Goal: Transaction & Acquisition: Purchase product/service

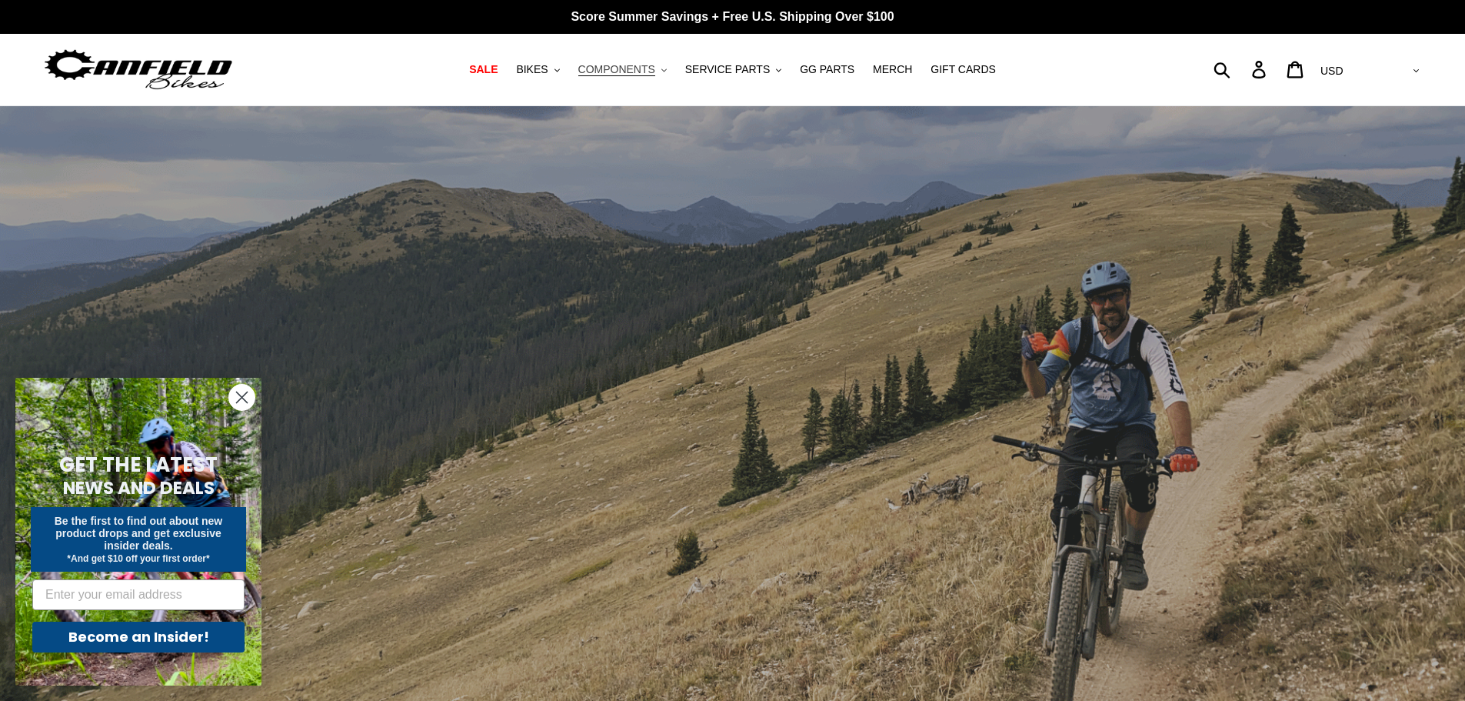
click at [631, 68] on span "COMPONENTS" at bounding box center [616, 69] width 77 height 13
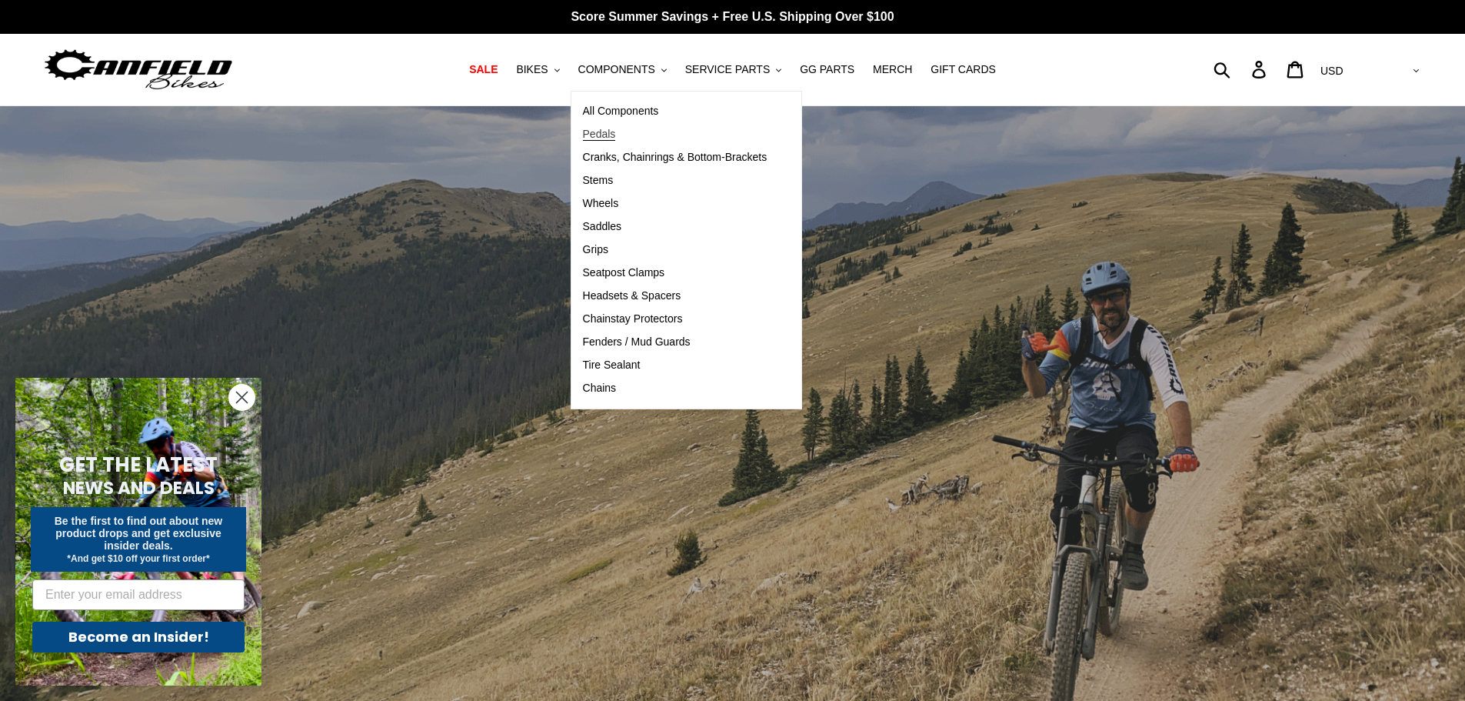
click at [613, 130] on span "Pedals" at bounding box center [599, 134] width 33 height 13
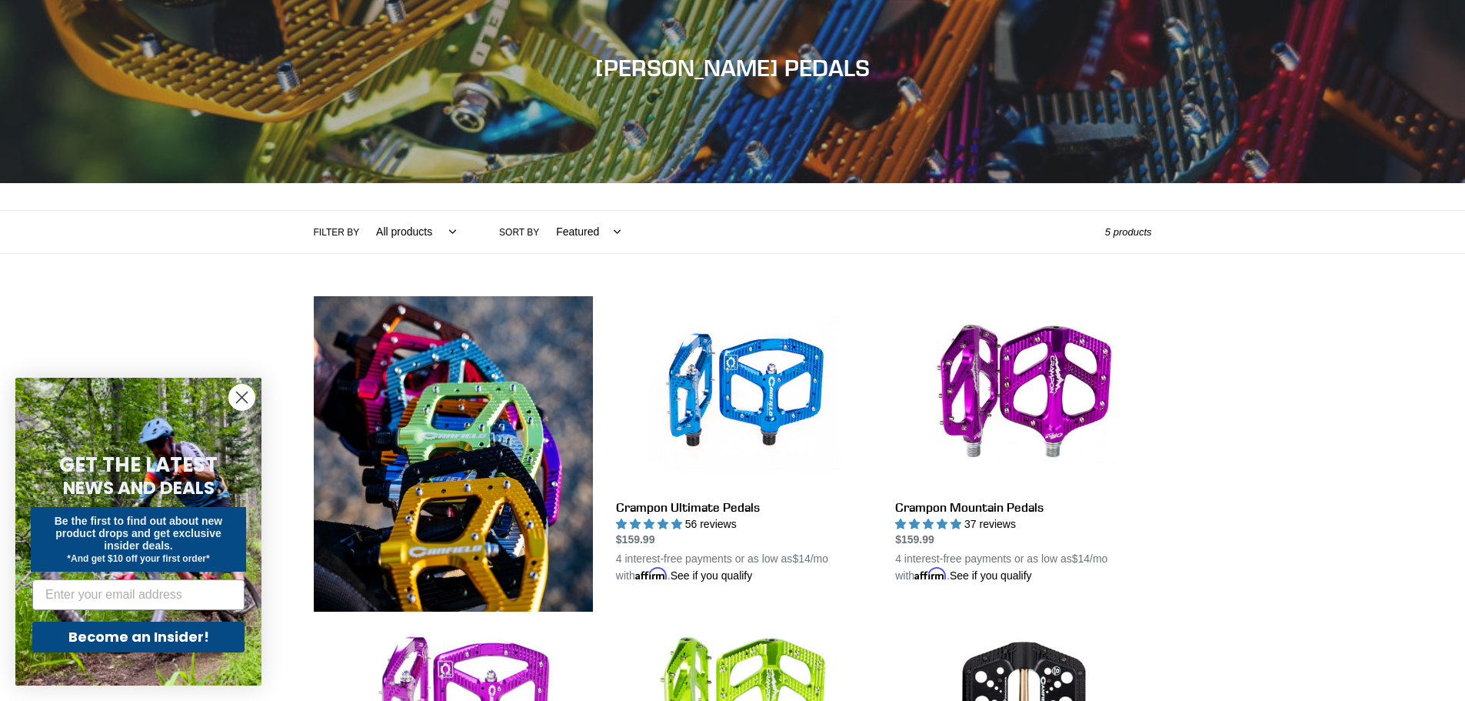
scroll to position [231, 0]
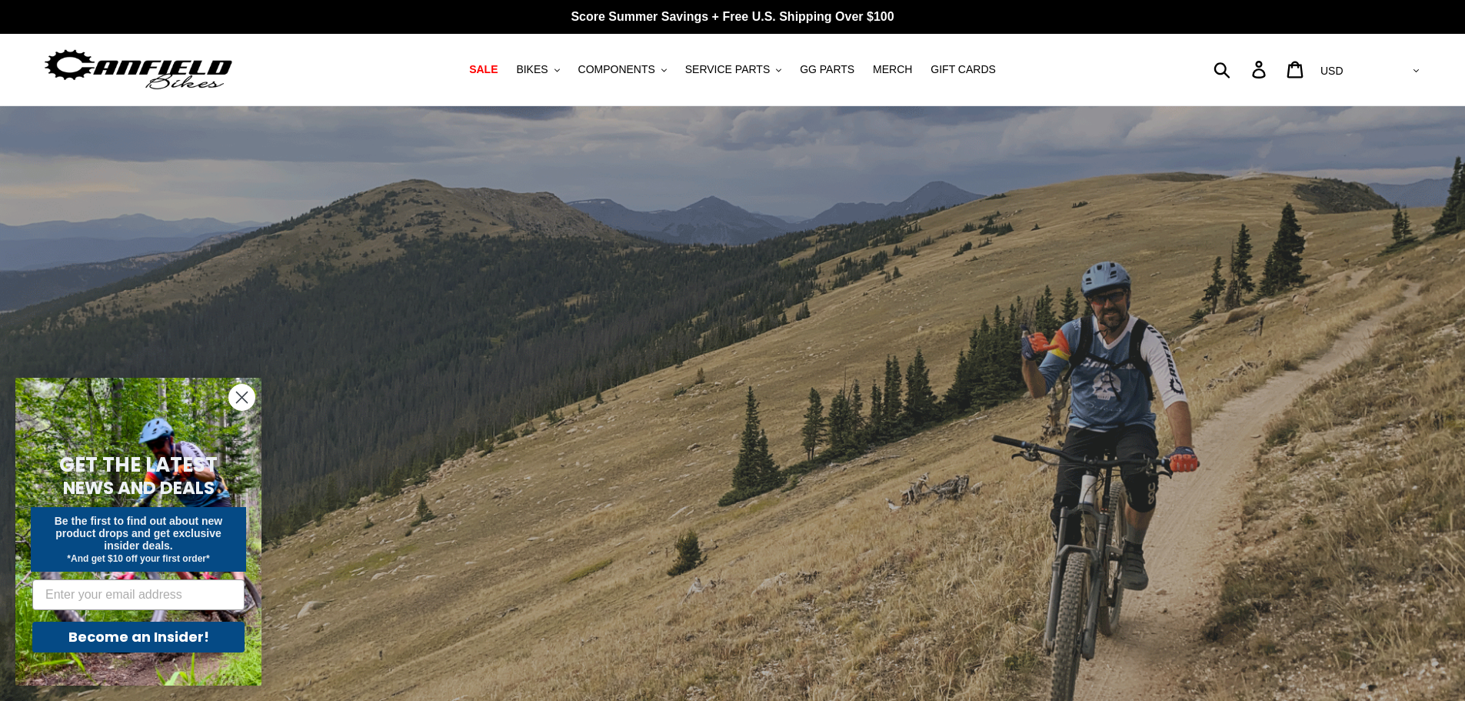
click at [239, 401] on circle "Close dialog" at bounding box center [241, 397] width 25 height 25
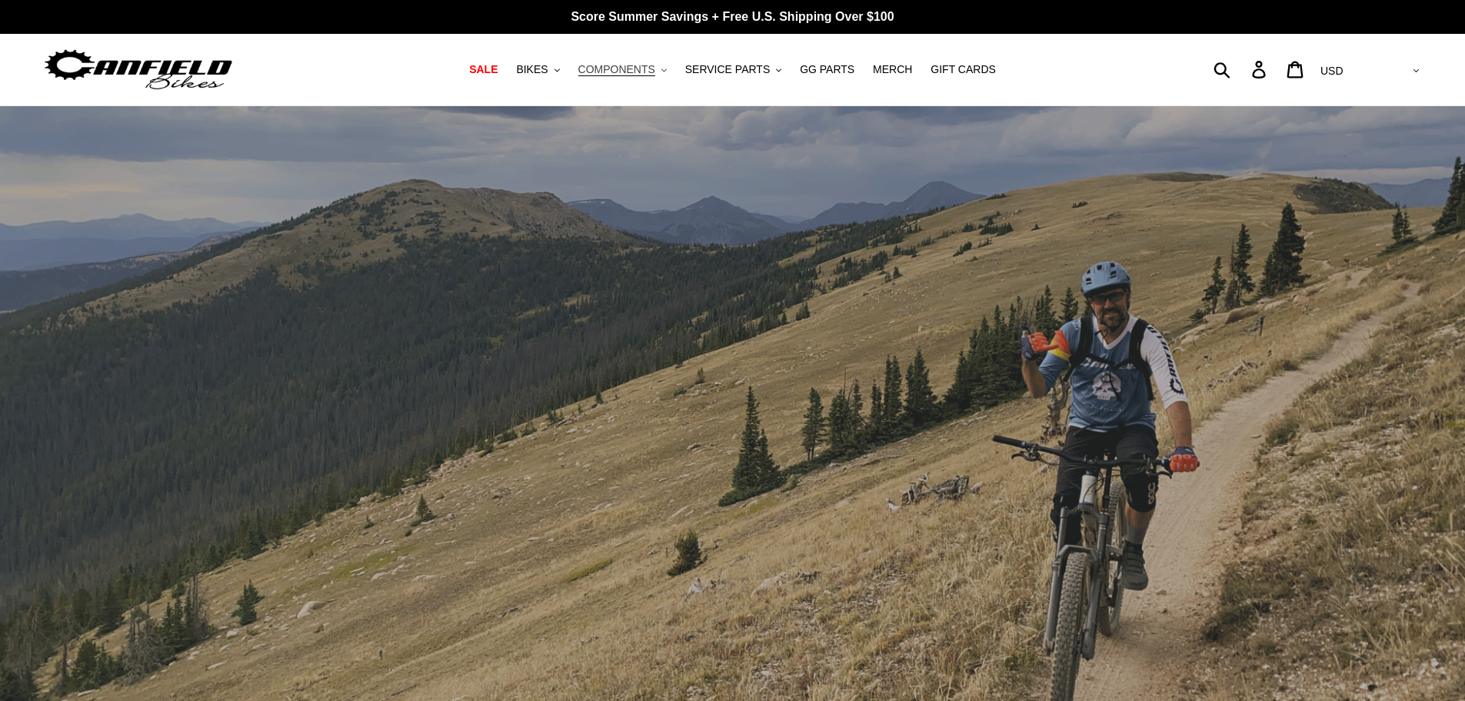
click at [647, 71] on span "COMPONENTS" at bounding box center [616, 69] width 77 height 13
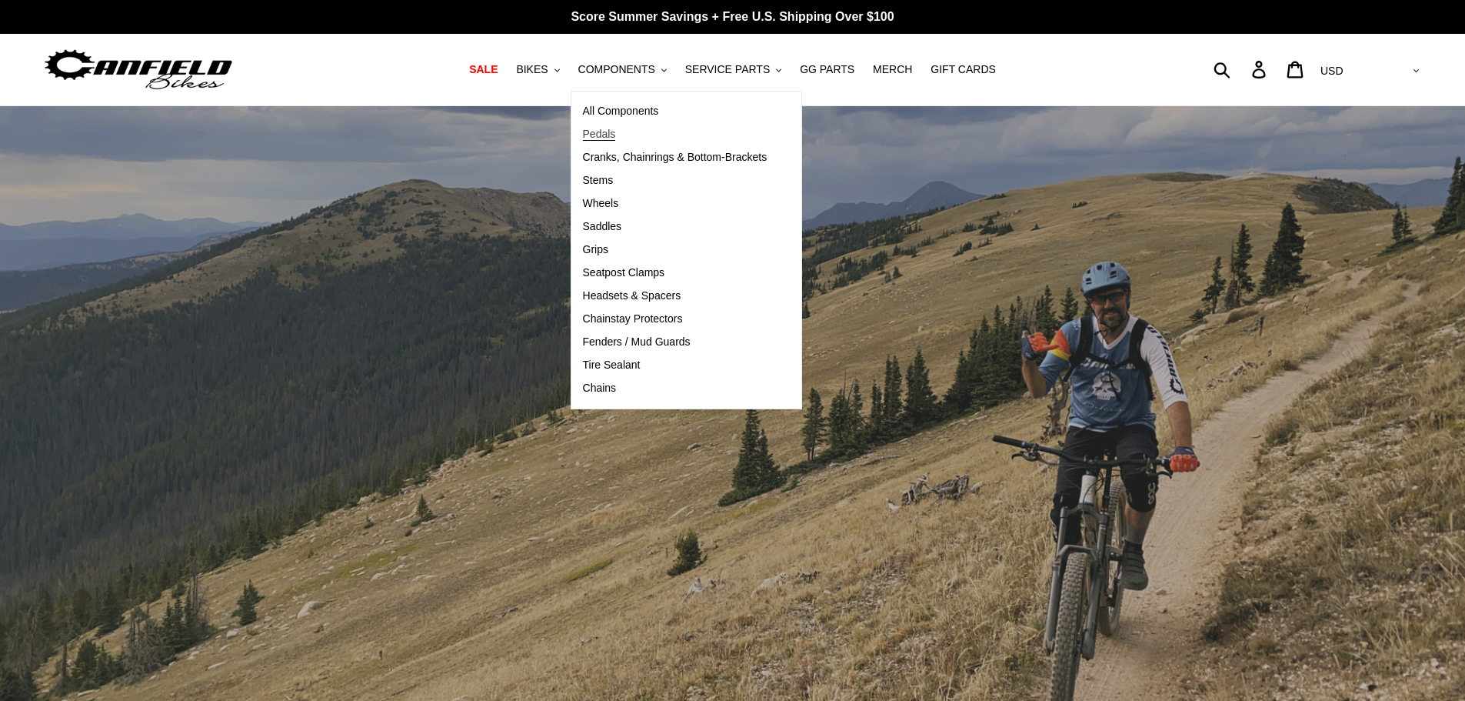
click at [616, 138] on span "Pedals" at bounding box center [599, 134] width 33 height 13
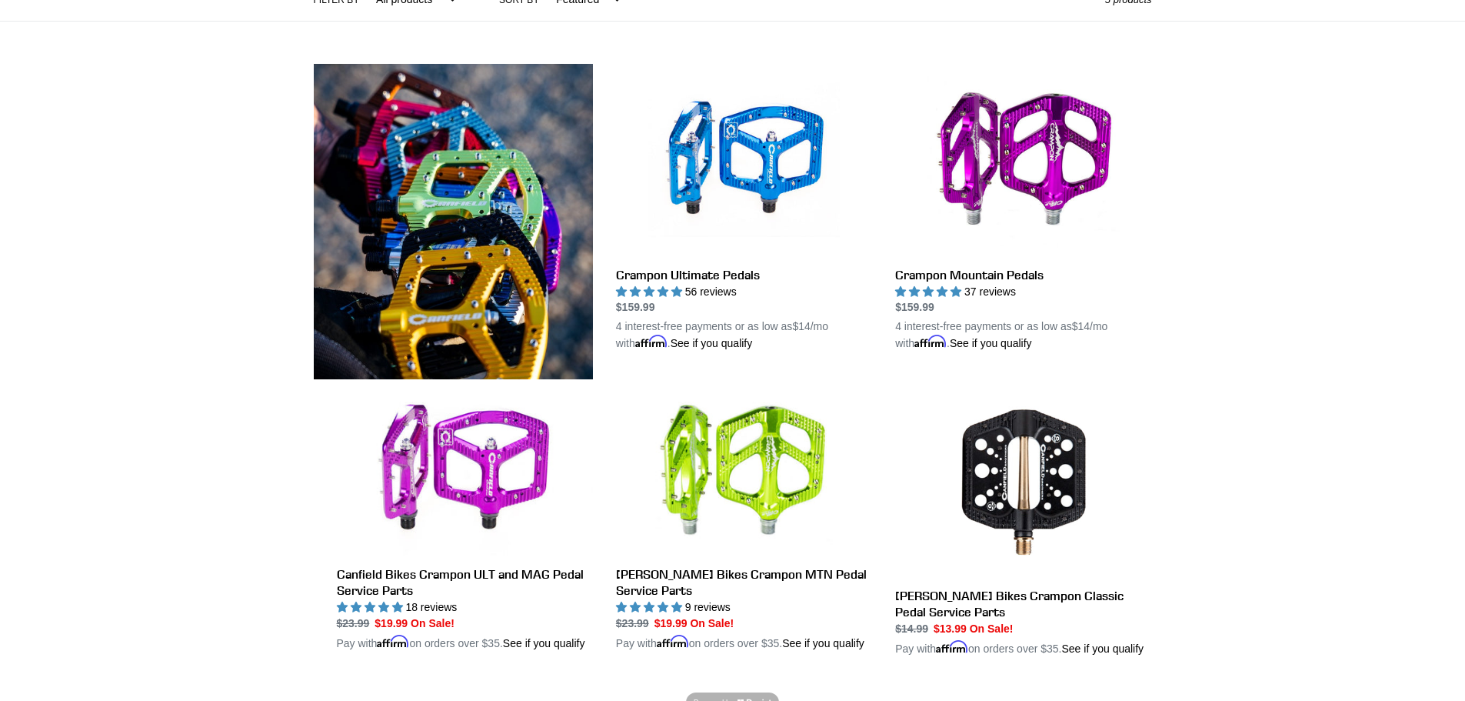
scroll to position [385, 0]
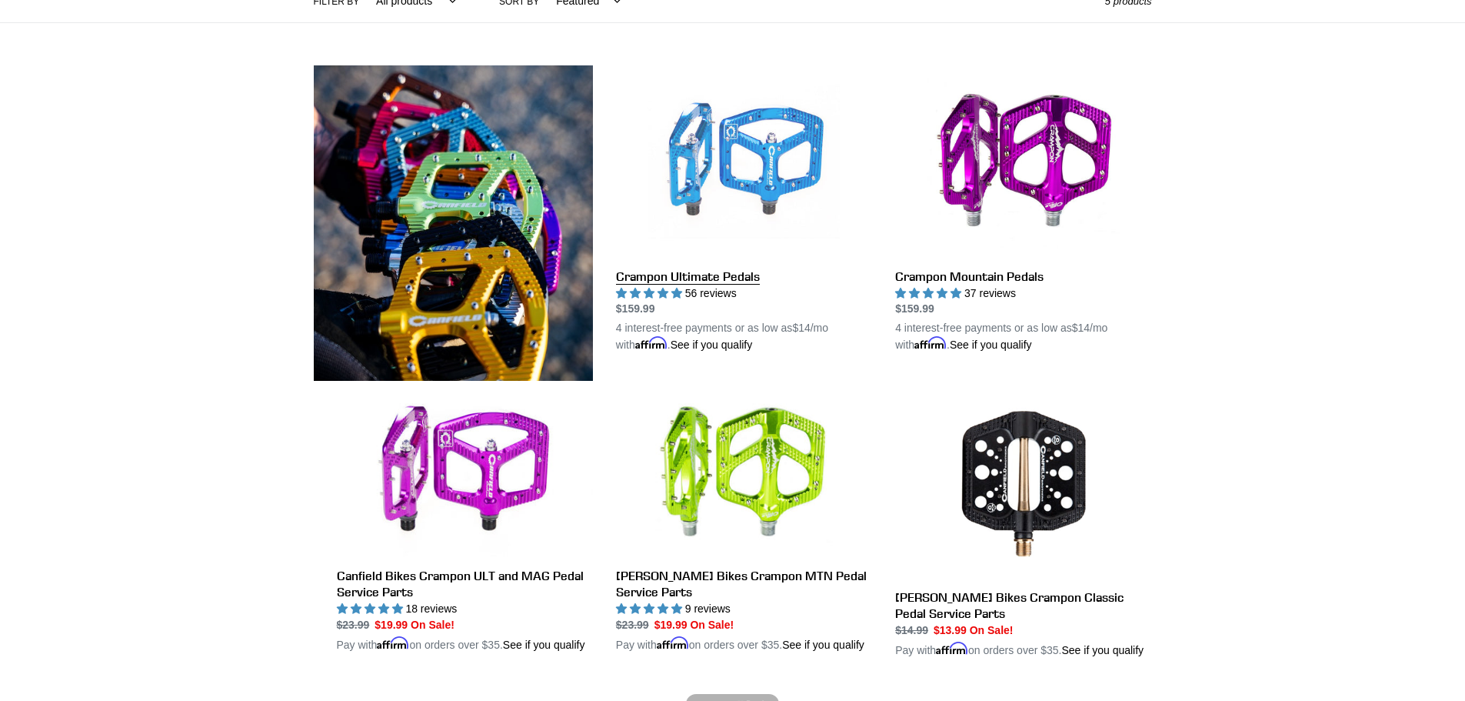
click at [748, 205] on link "Crampon Ultimate Pedals" at bounding box center [744, 209] width 256 height 288
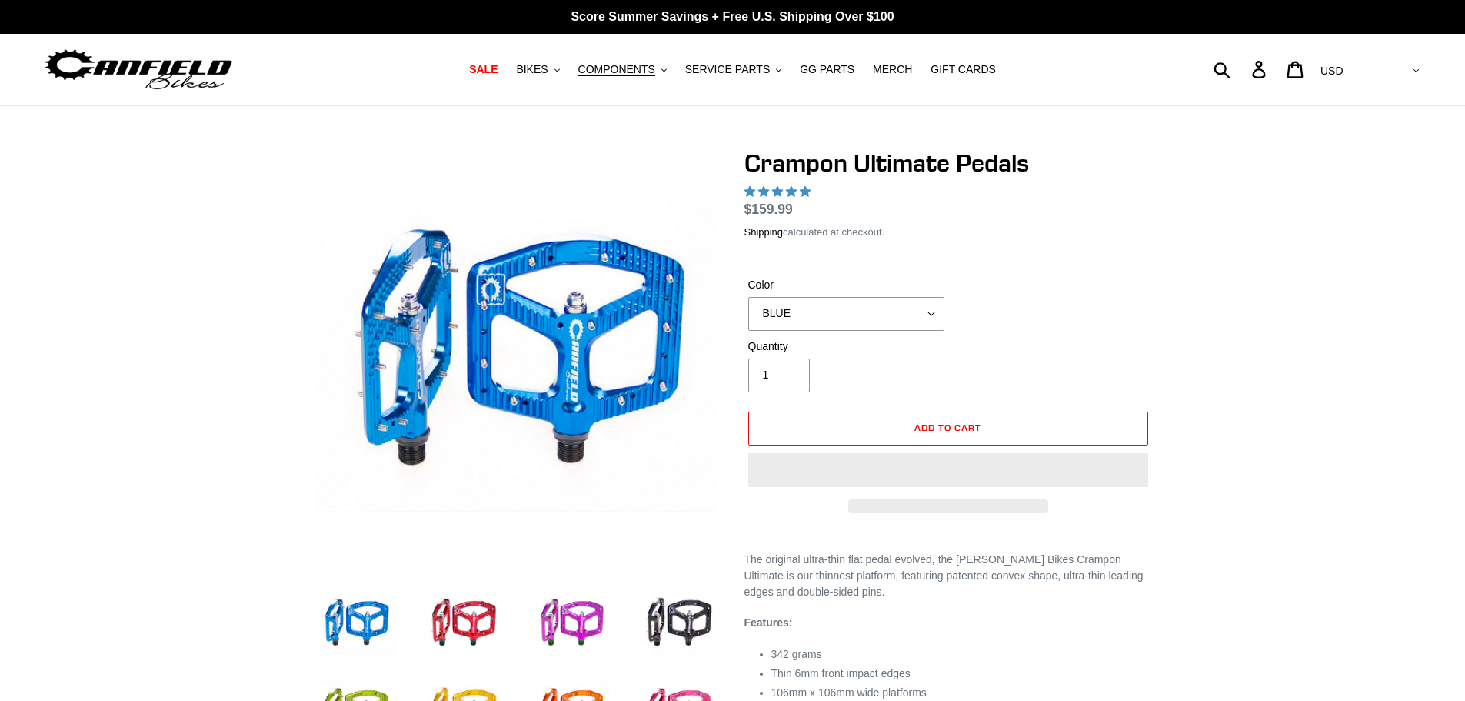
select select "highest-rating"
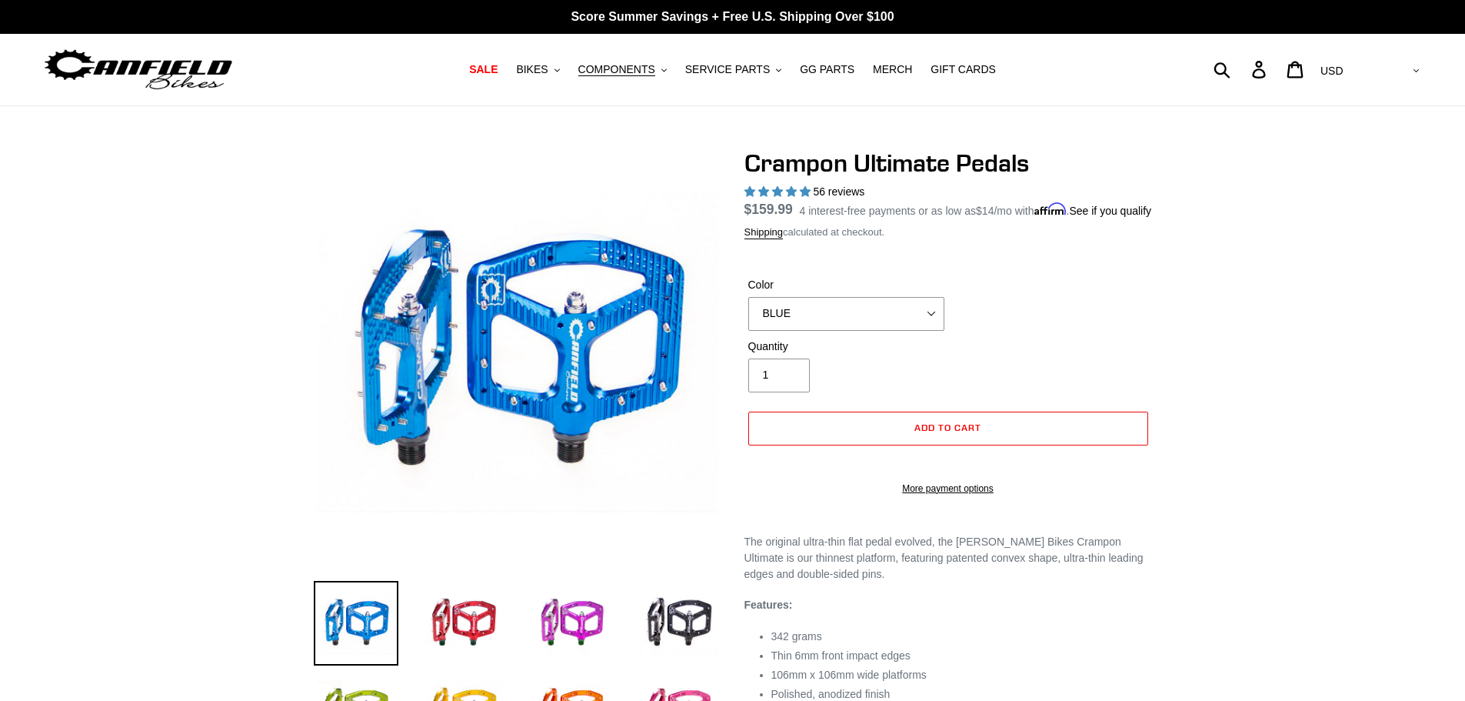
click at [841, 293] on label "Color" at bounding box center [846, 285] width 196 height 16
click at [841, 307] on select "BLUE RED PURPLE STEALTH BRONZE GREY [GEOGRAPHIC_DATA] BLACK POLISHED [GEOGRAPHI…" at bounding box center [846, 314] width 196 height 34
click at [844, 316] on select "BLUE RED PURPLE STEALTH BRONZE GREY [GEOGRAPHIC_DATA] BLACK POLISHED [GEOGRAPHI…" at bounding box center [846, 314] width 196 height 34
select select "STEALTH"
click at [748, 315] on select "BLUE RED PURPLE STEALTH BRONZE GREY TURQUOISE BLACK POLISHED BAJA GOLD PNW GREE…" at bounding box center [846, 314] width 196 height 34
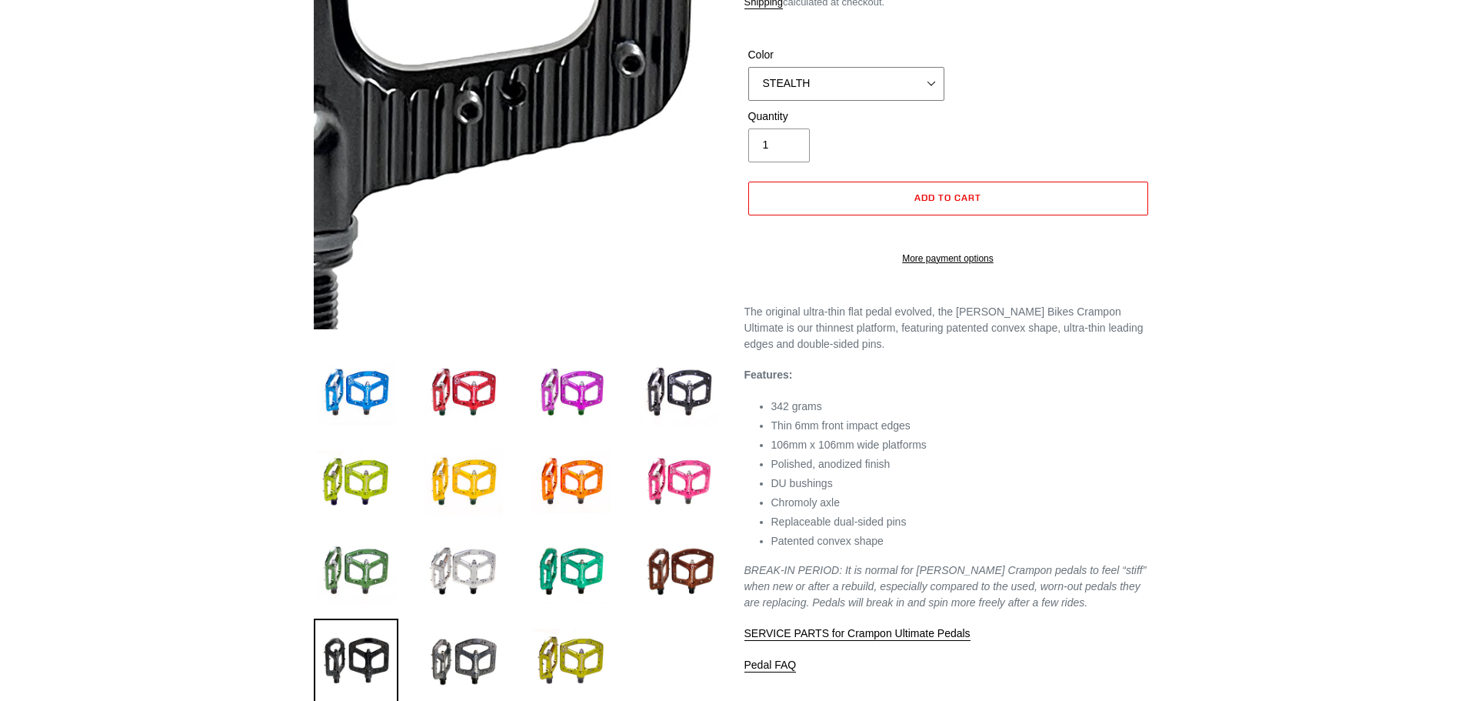
scroll to position [461, 0]
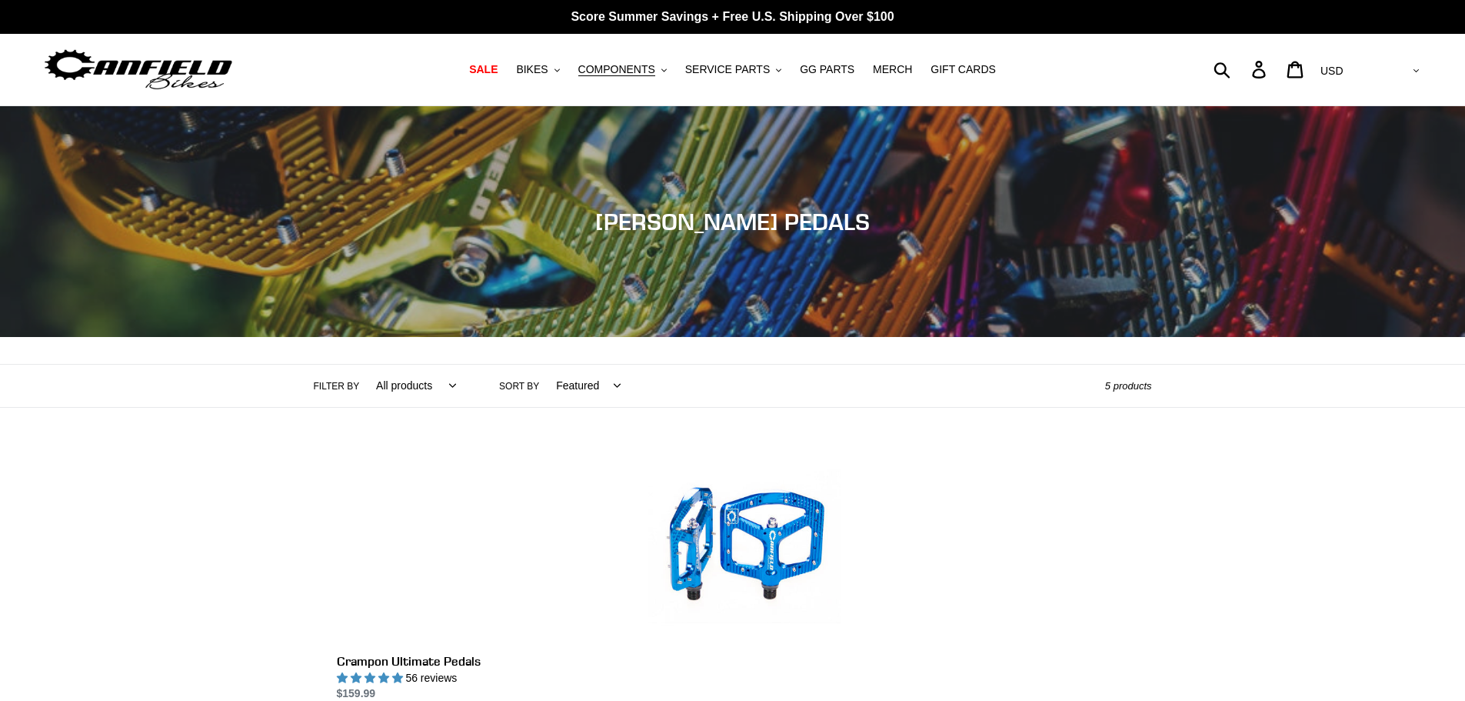
scroll to position [385, 0]
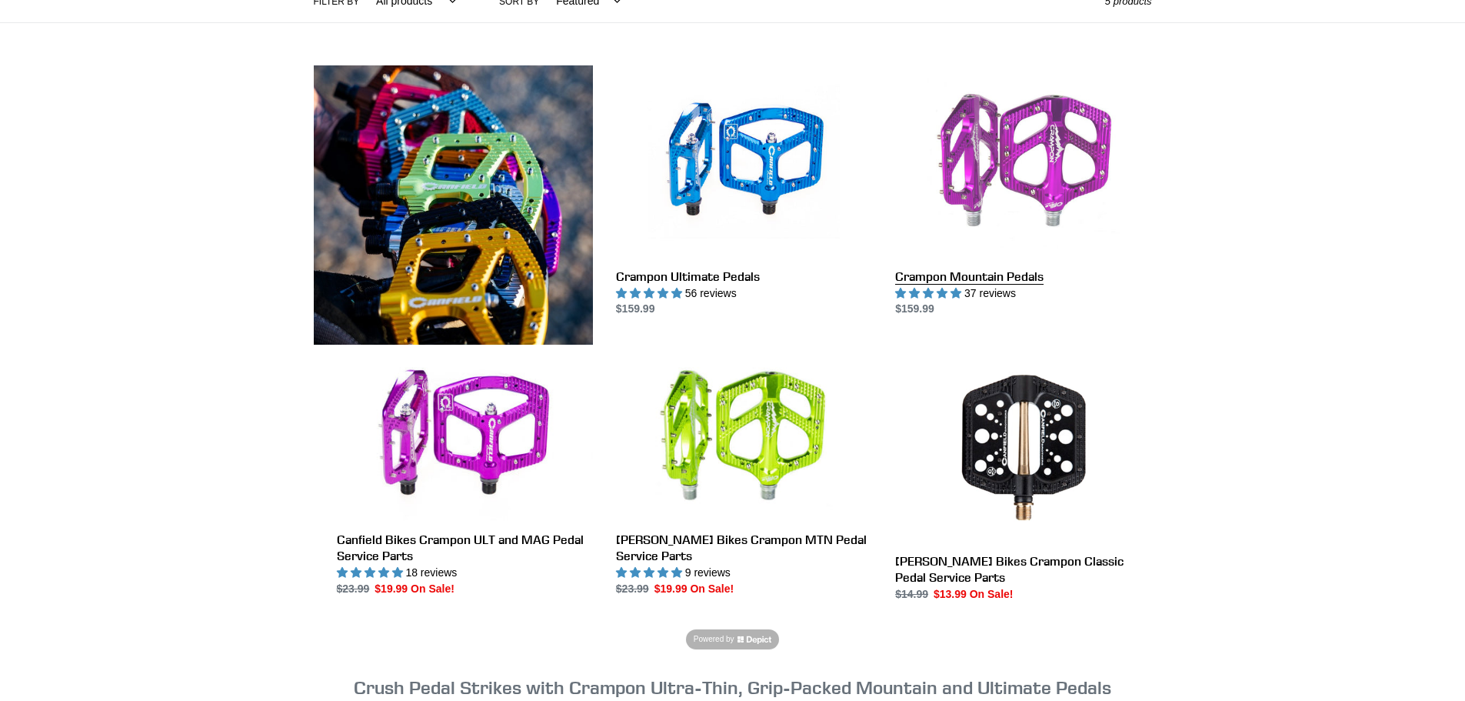
click at [1044, 183] on link "Crampon Mountain Pedals" at bounding box center [1023, 191] width 256 height 252
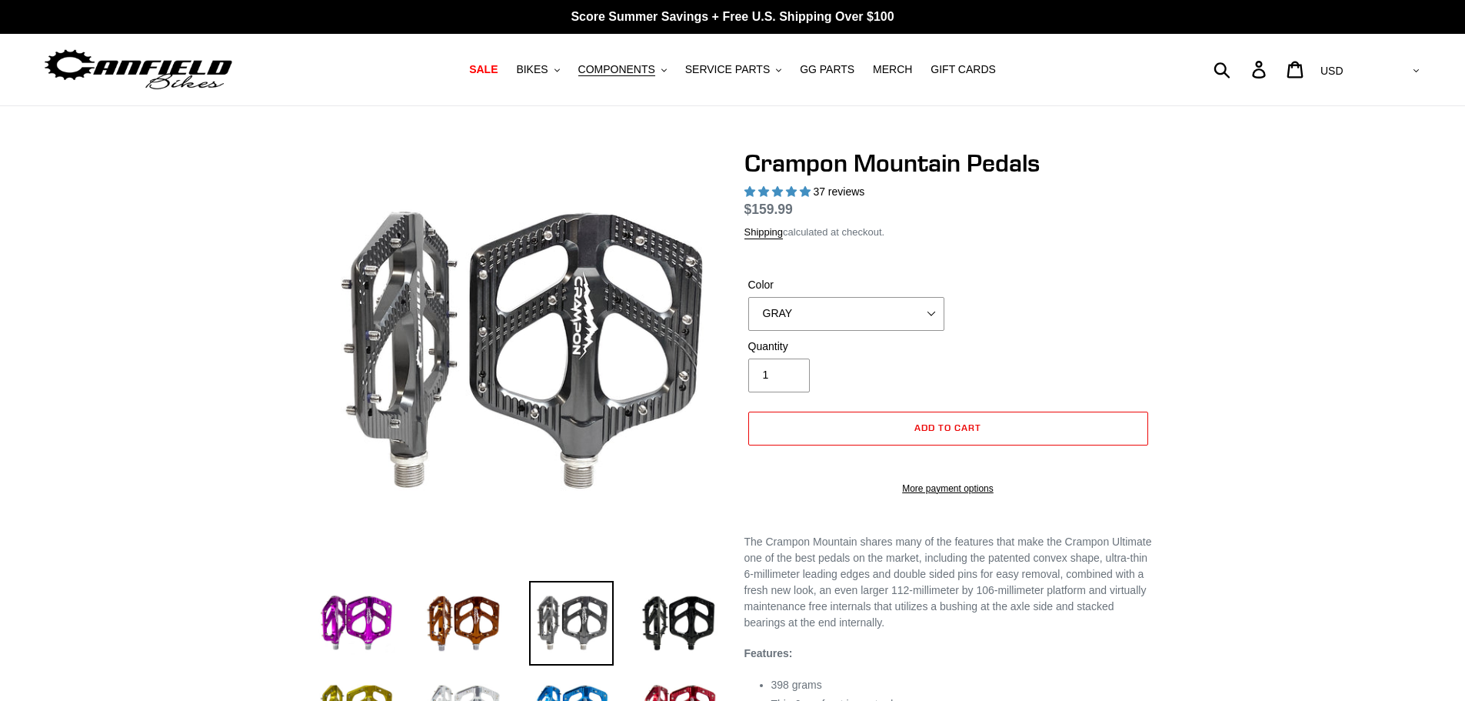
select select "highest-rating"
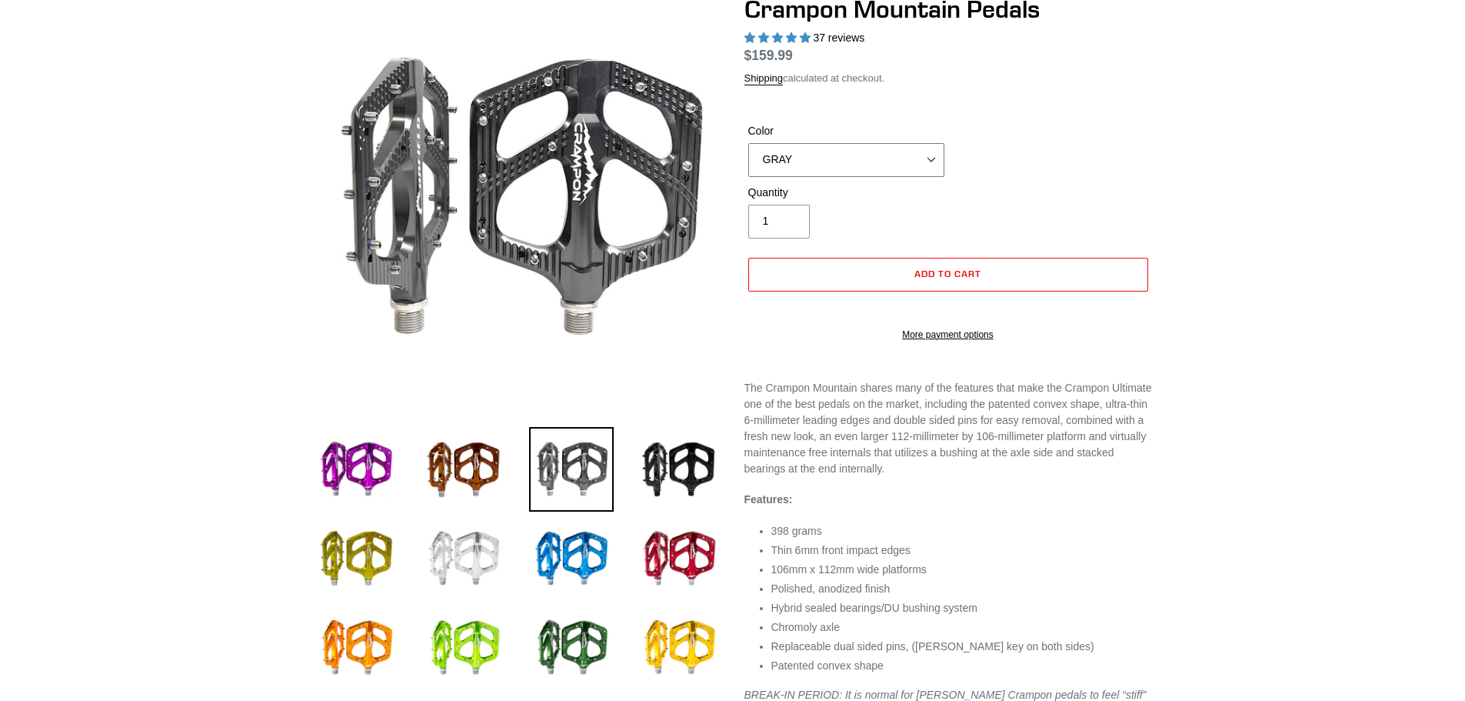
click at [828, 161] on select "GRAY BLACK STEALTH - Sold out POLISHED RED BLUE [GEOGRAPHIC_DATA] ORANGE PNW GR…" at bounding box center [846, 160] width 196 height 34
click at [135, 280] on div at bounding box center [732, 396] width 1465 height 803
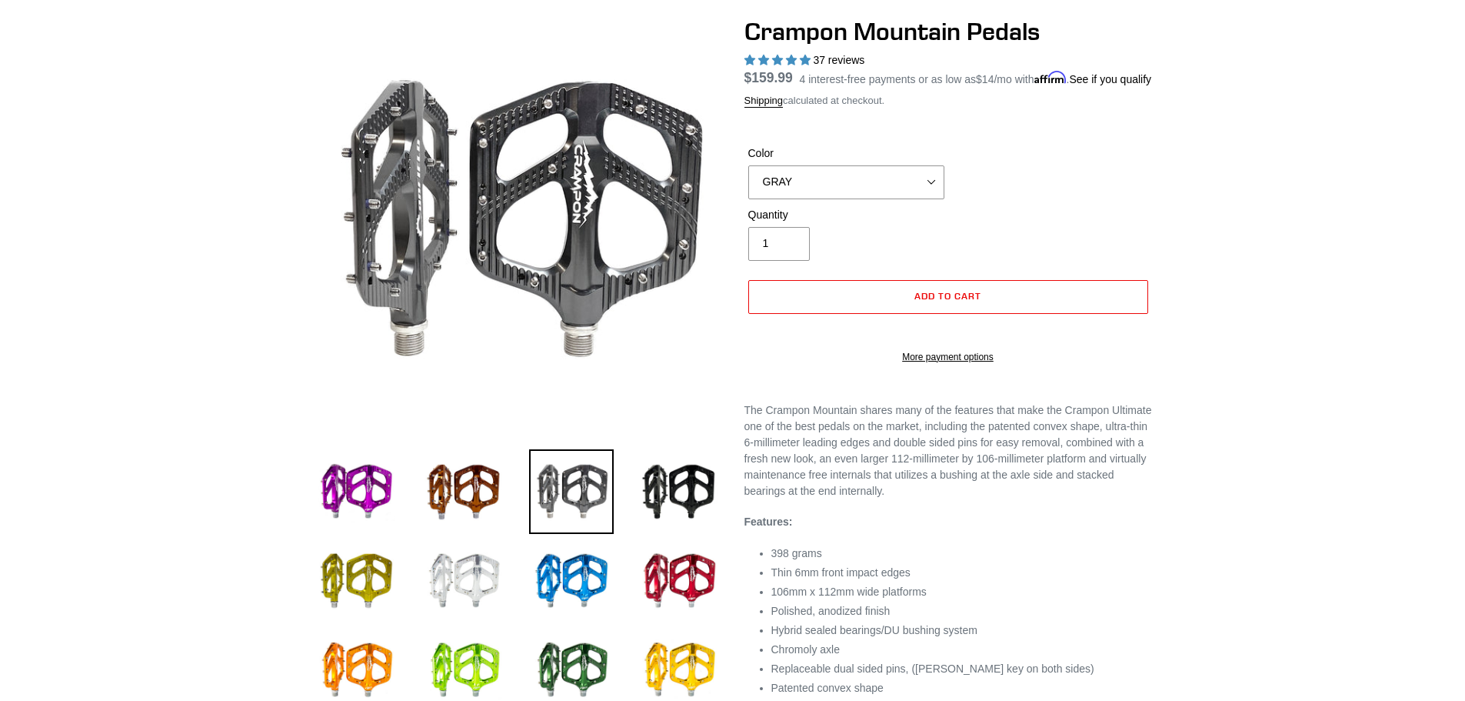
scroll to position [0, 0]
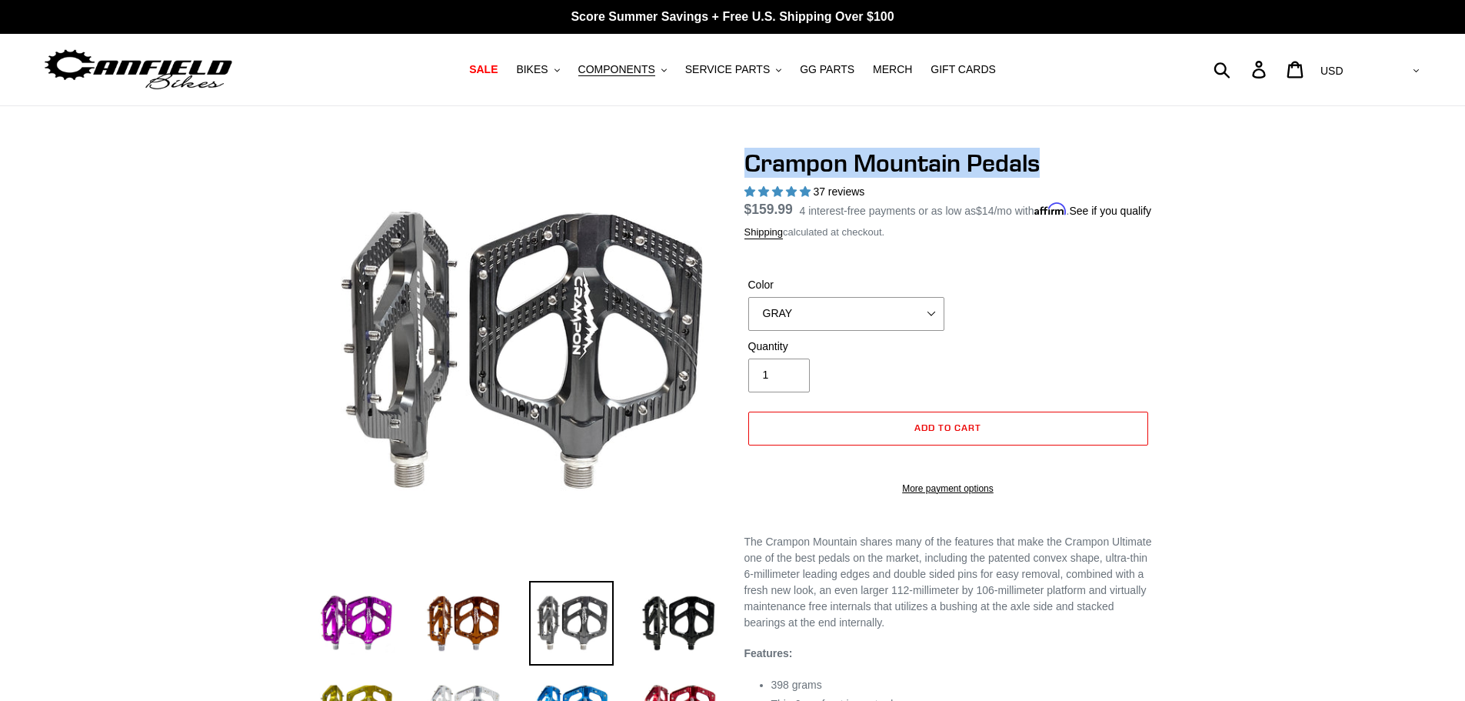
drag, startPoint x: 1053, startPoint y: 165, endPoint x: 722, endPoint y: 158, distance: 330.8
click at [722, 158] on div "Crampon Mountain Pedals 37 reviews Regular price $159.99 Sale price $159.99 On …" at bounding box center [936, 549] width 431 height 803
copy h1 "Crampon Mountain Pedals"
click at [856, 331] on select "GRAY BLACK STEALTH - Sold out POLISHED RED BLUE BAJA GOLD ORANGE PNW GREEN GOLD…" at bounding box center [846, 314] width 196 height 34
click at [748, 315] on select "GRAY BLACK STEALTH - Sold out POLISHED RED BLUE BAJA GOLD ORANGE PNW GREEN GOLD…" at bounding box center [846, 314] width 196 height 34
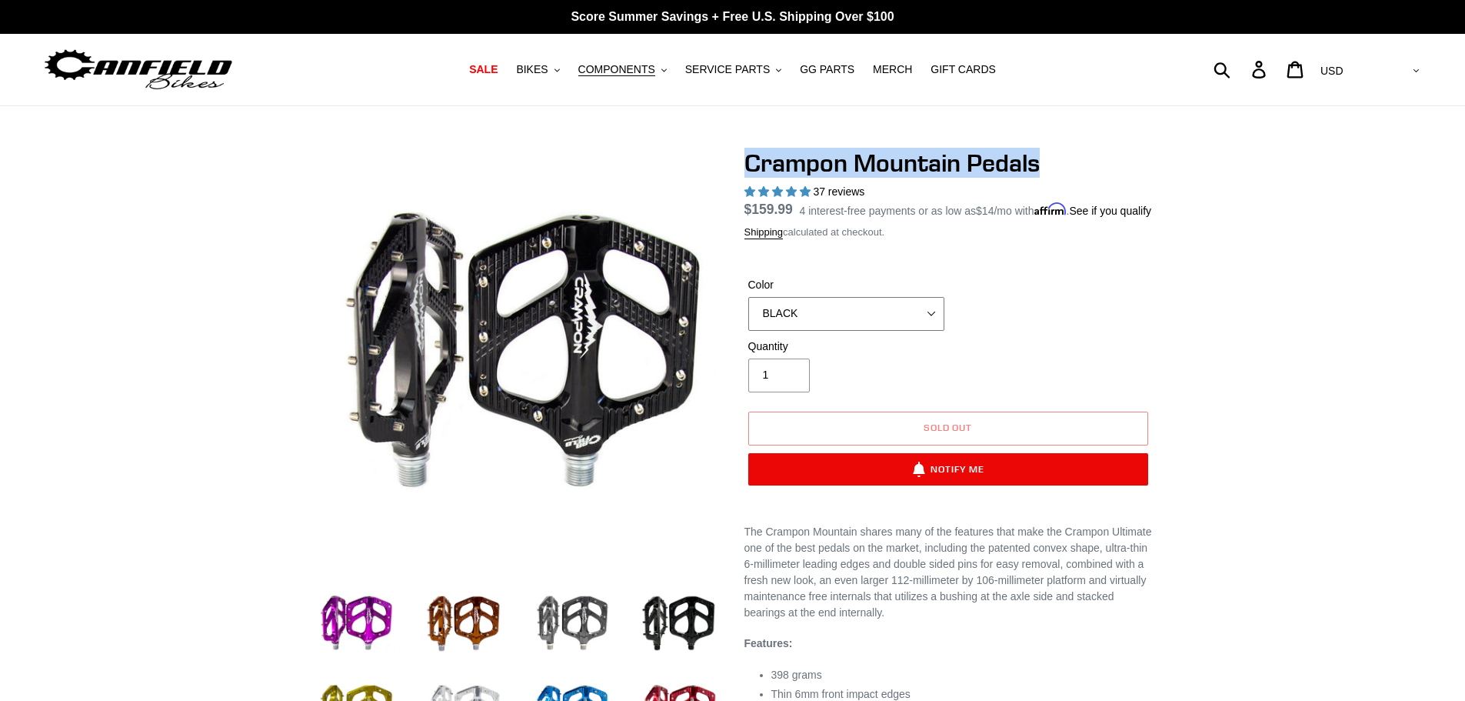
click at [848, 331] on select "GRAY BLACK STEALTH - Sold out POLISHED RED BLUE BAJA GOLD ORANGE PNW GREEN GOLD…" at bounding box center [846, 314] width 196 height 34
select select "STEALTH - Sold out"
click at [748, 315] on select "GRAY BLACK STEALTH - Sold out POLISHED RED BLUE BAJA GOLD ORANGE PNW GREEN GOLD…" at bounding box center [846, 314] width 196 height 34
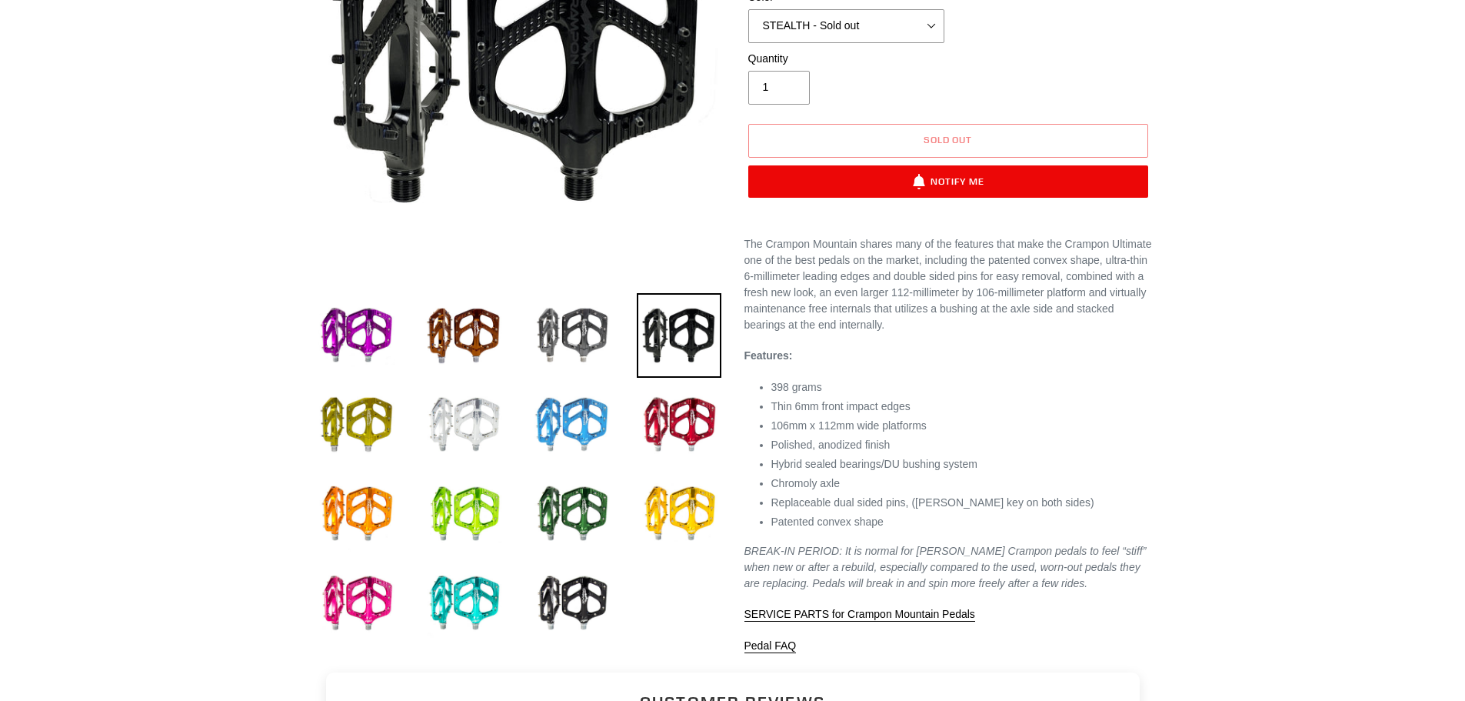
scroll to position [77, 0]
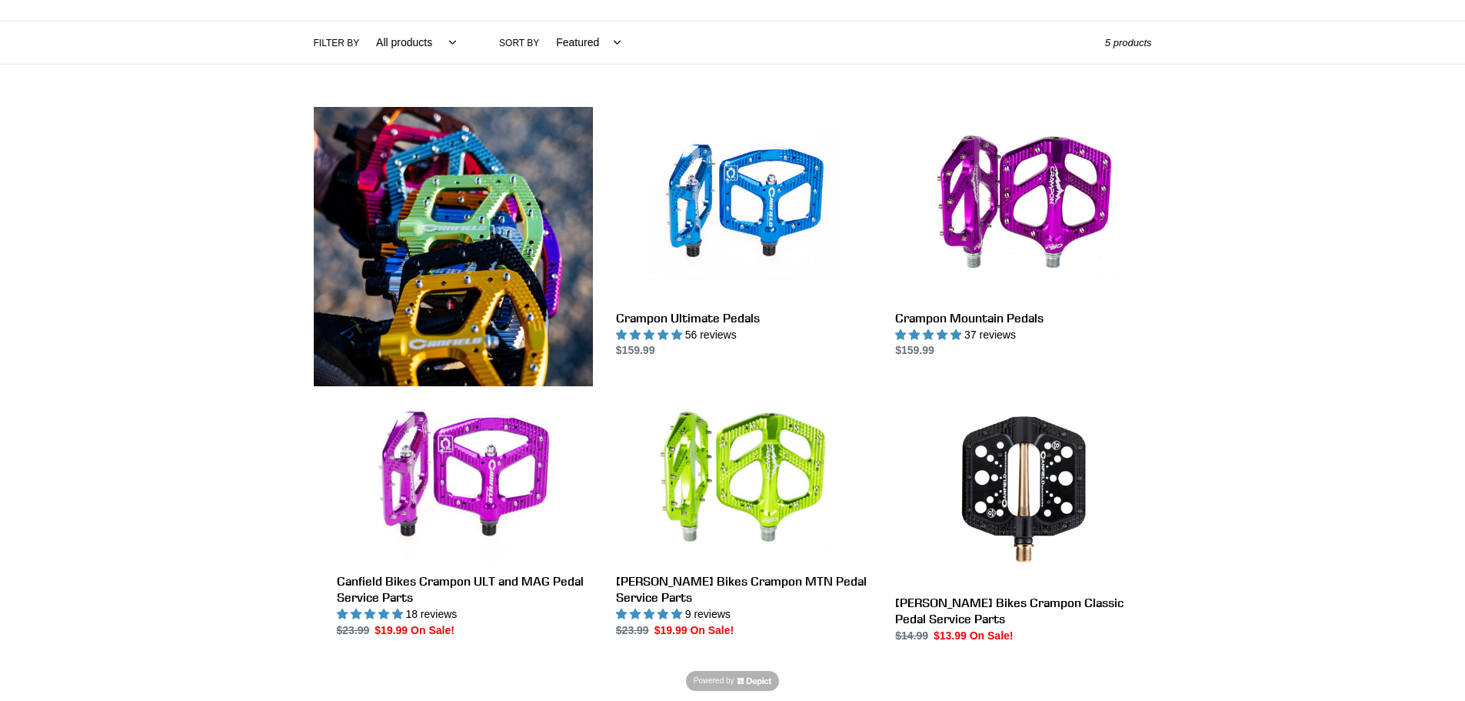
scroll to position [385, 0]
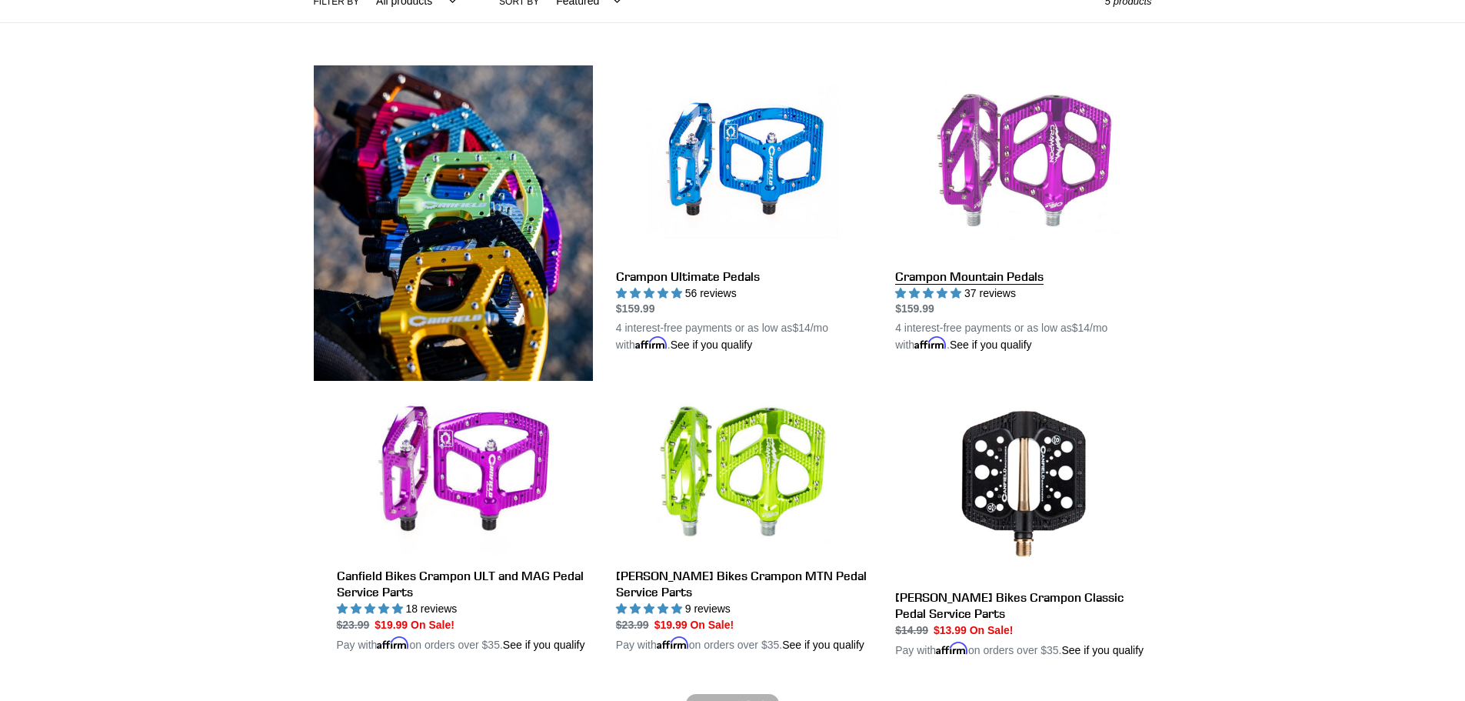
click at [1040, 167] on link "Crampon Mountain Pedals" at bounding box center [1023, 209] width 256 height 288
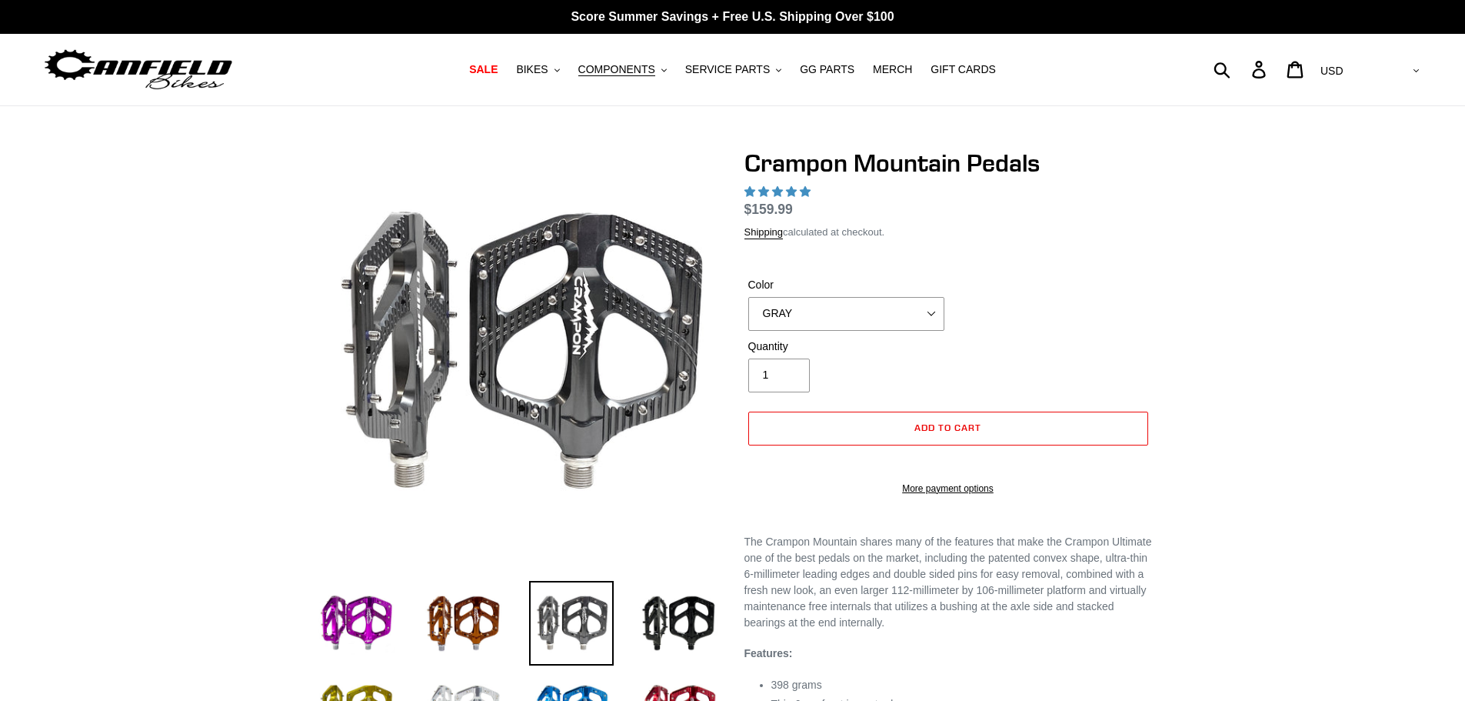
select select "highest-rating"
click at [695, 640] on img at bounding box center [679, 623] width 85 height 85
select select "STEALTH - Sold out"
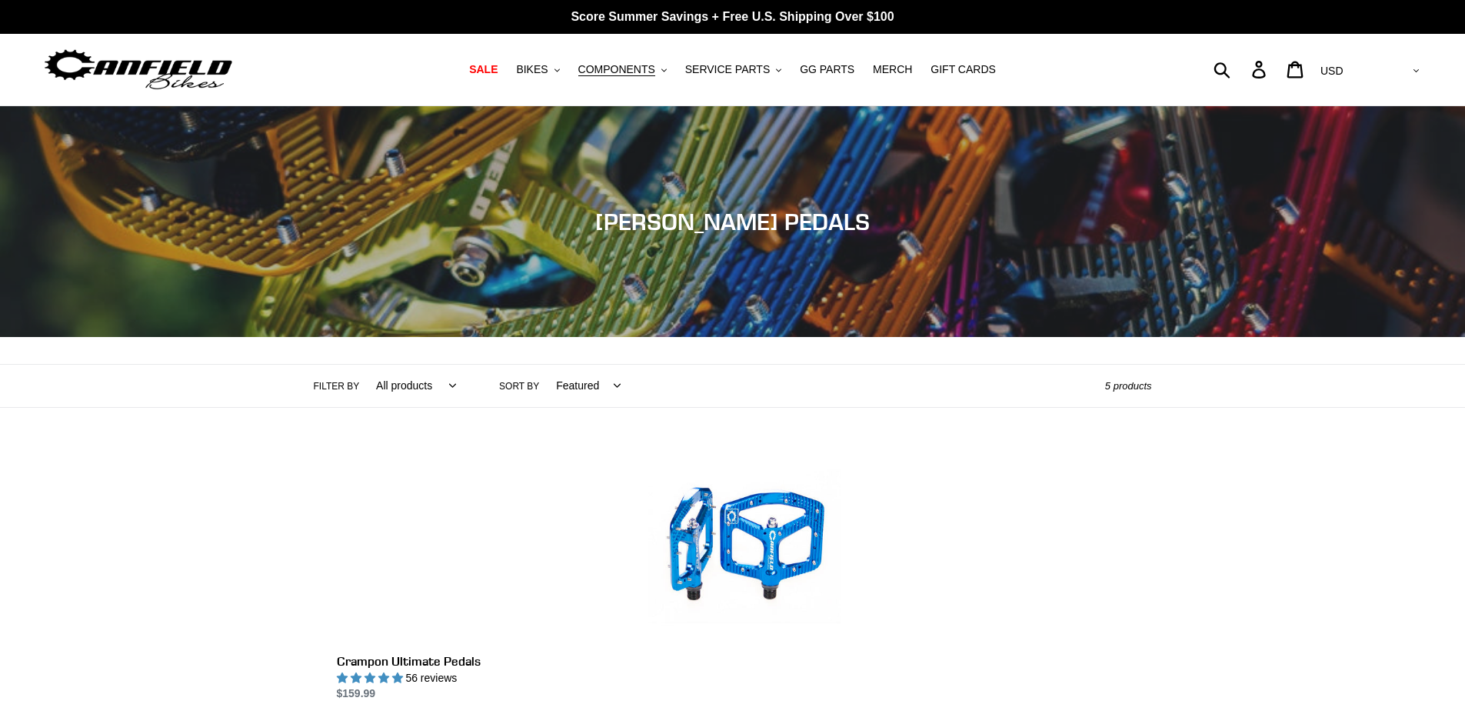
scroll to position [385, 0]
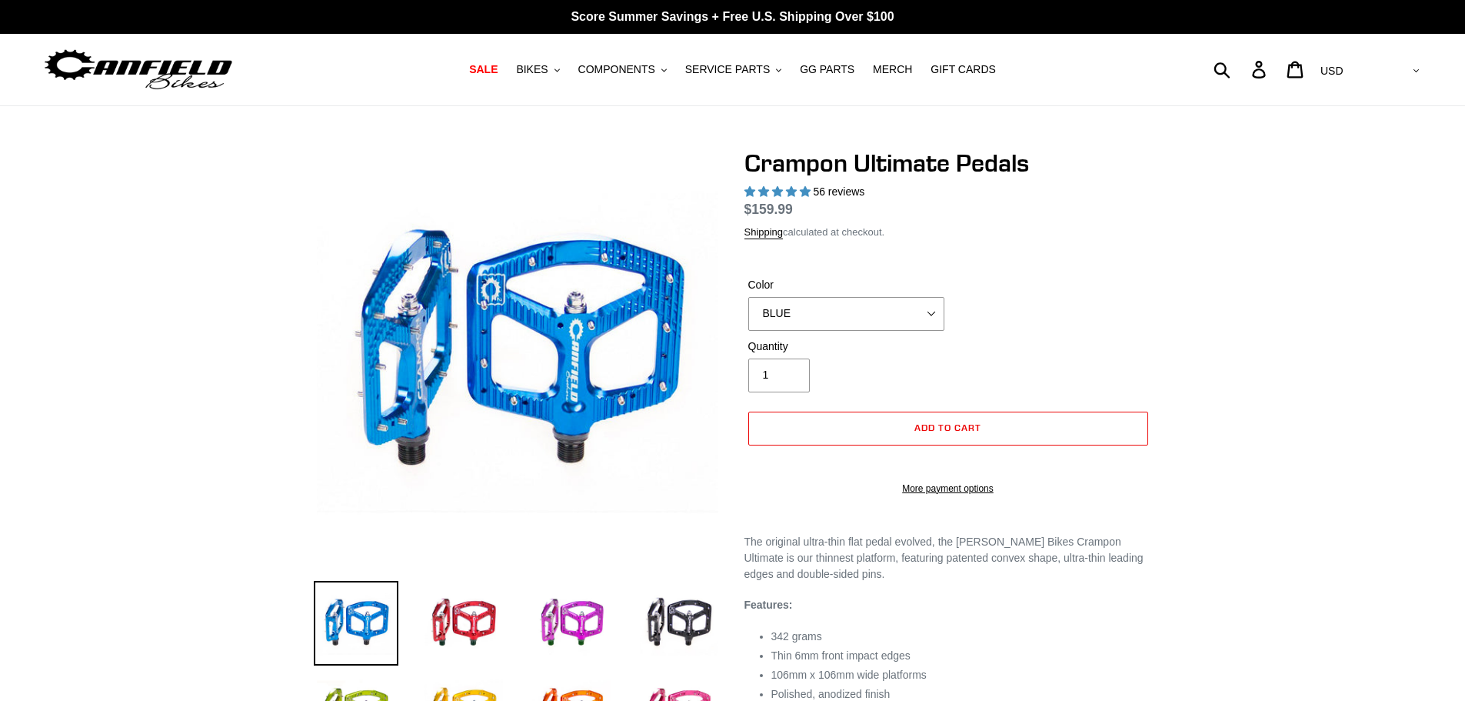
select select "highest-rating"
click at [548, 65] on span "BIKES" at bounding box center [532, 69] width 32 height 13
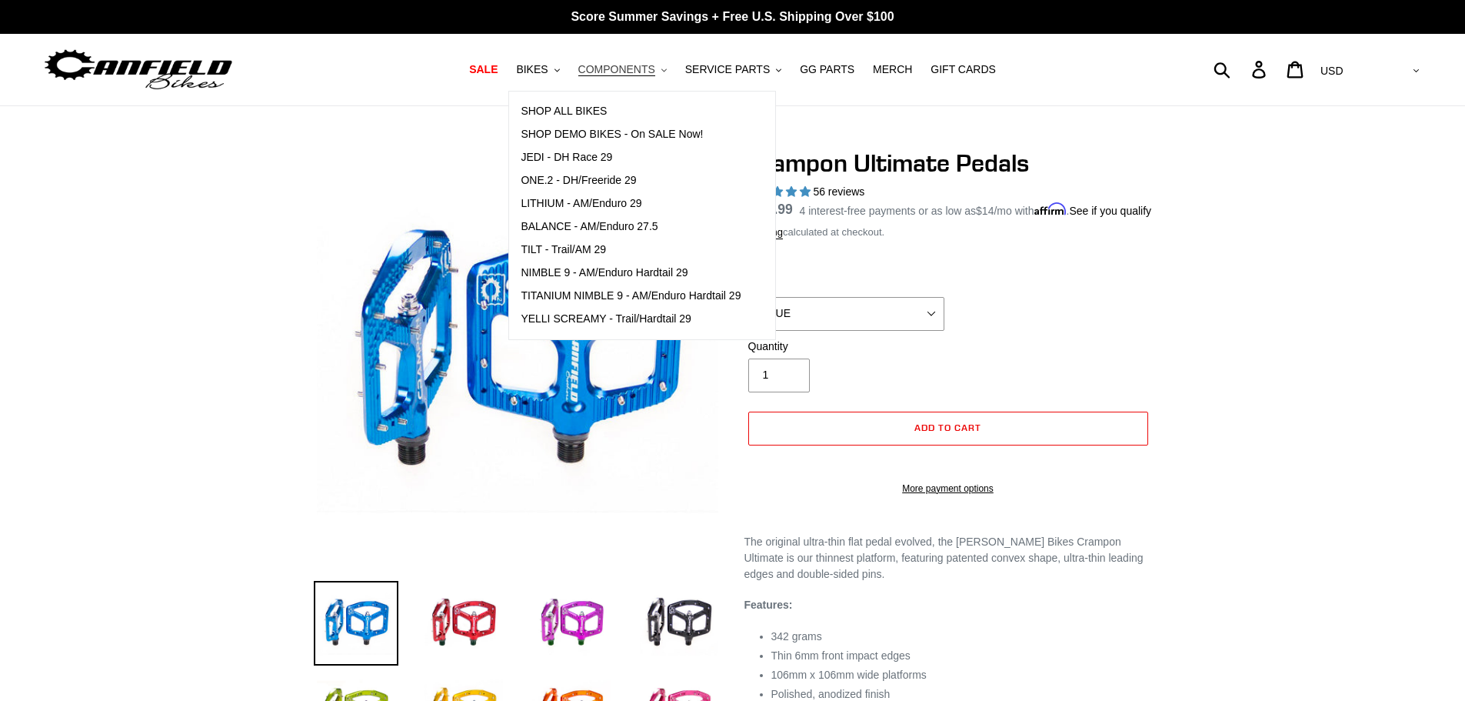
click at [638, 72] on span "COMPONENTS" at bounding box center [616, 69] width 77 height 13
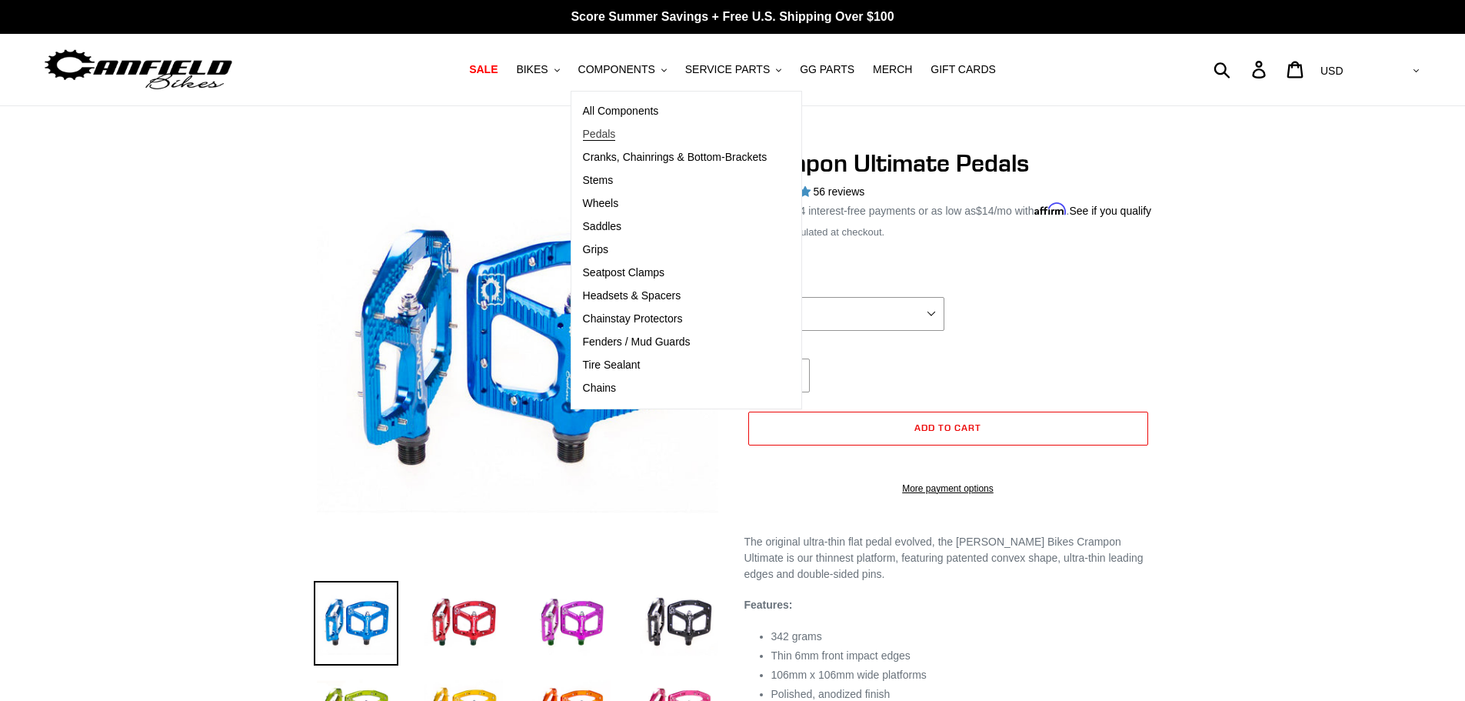
click at [607, 136] on span "Pedals" at bounding box center [599, 134] width 33 height 13
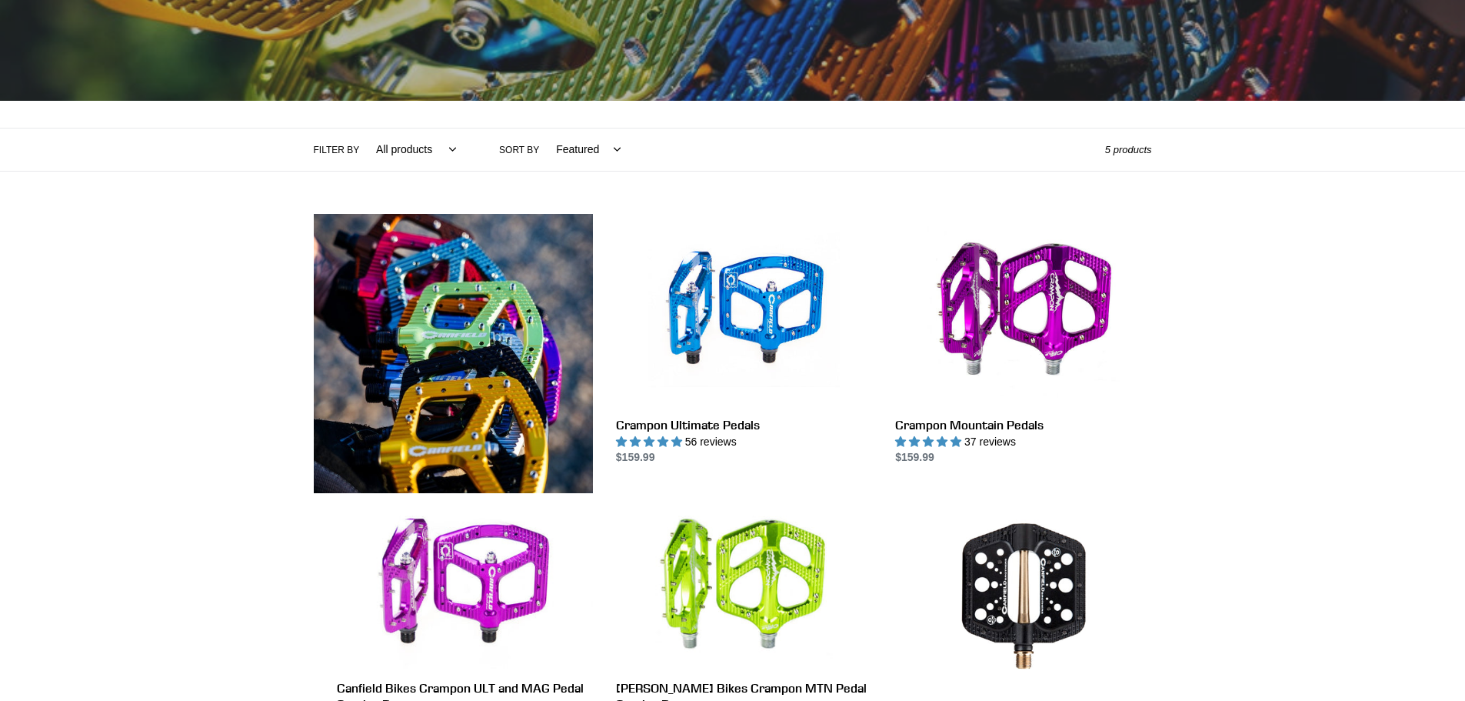
scroll to position [385, 0]
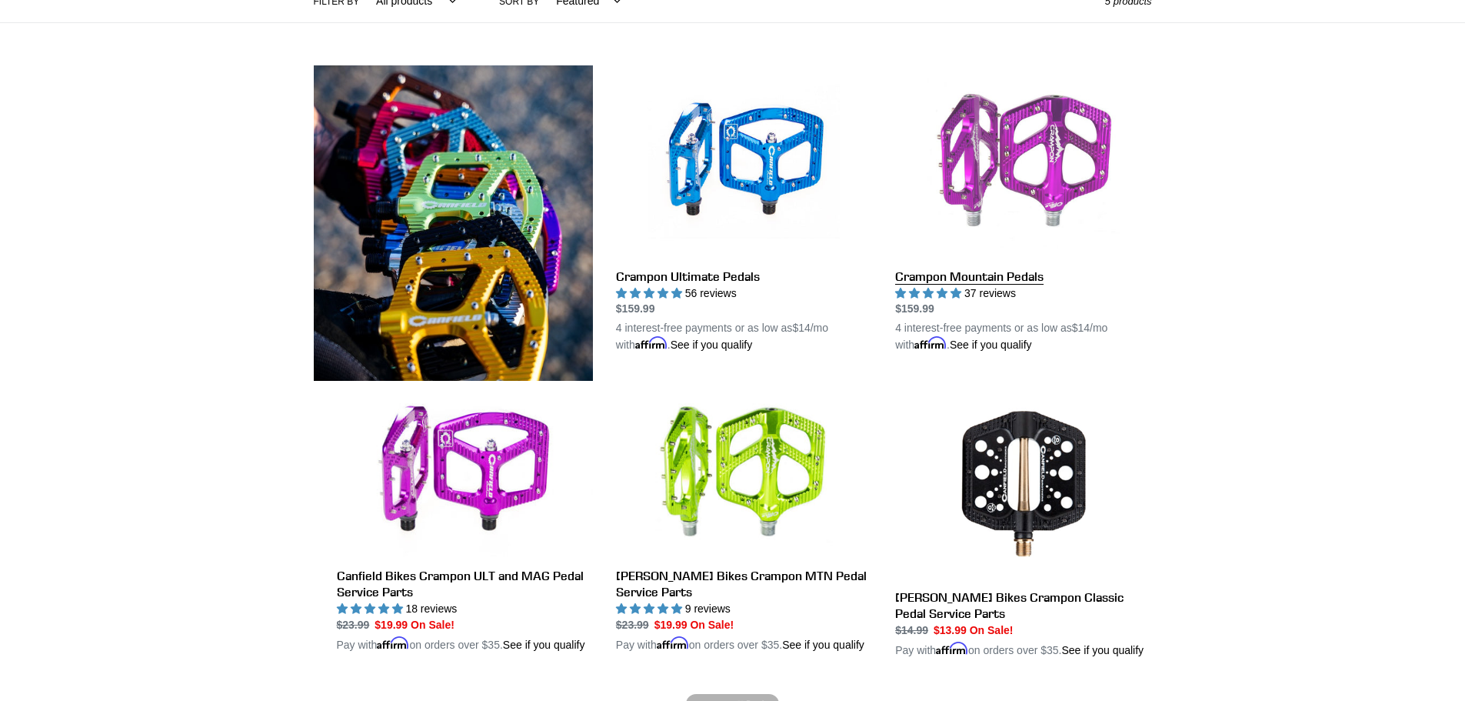
click at [1023, 170] on link "Crampon Mountain Pedals" at bounding box center [1023, 209] width 256 height 288
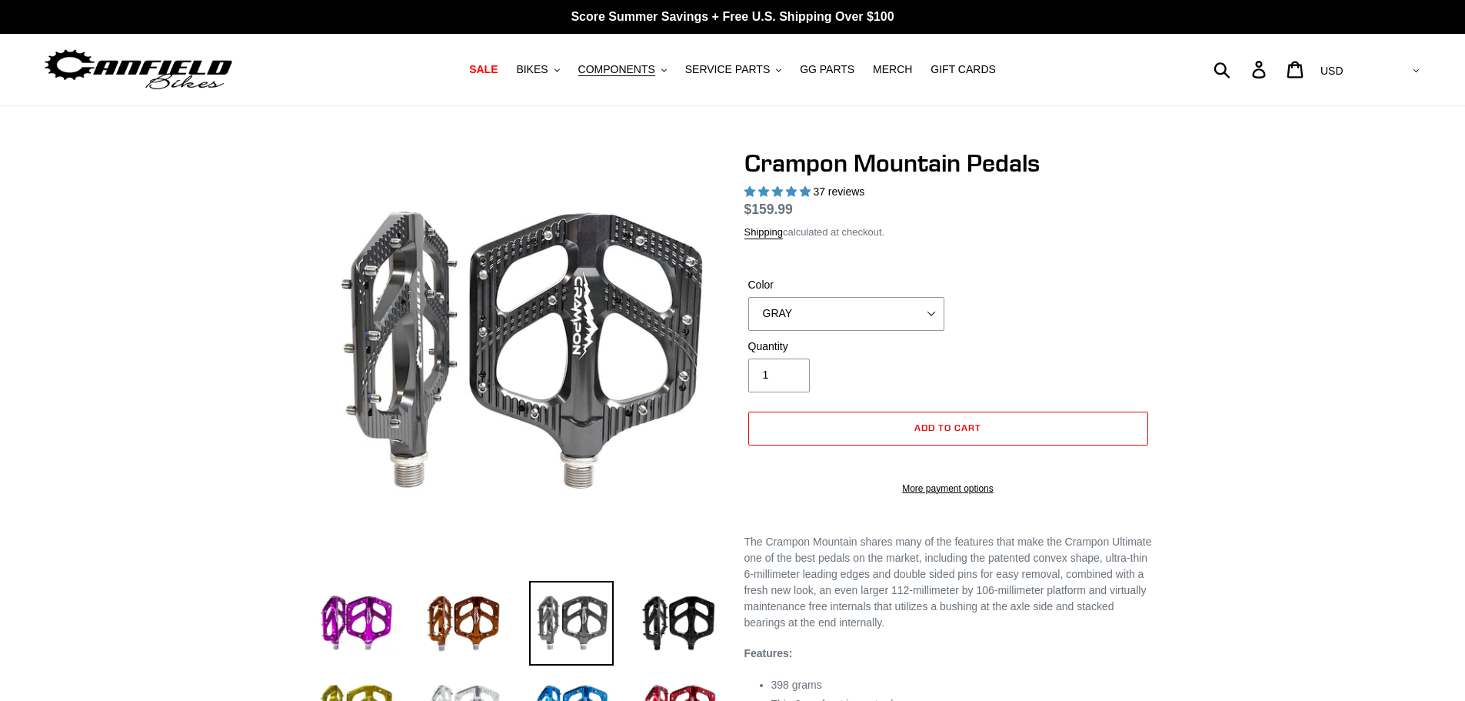
select select "highest-rating"
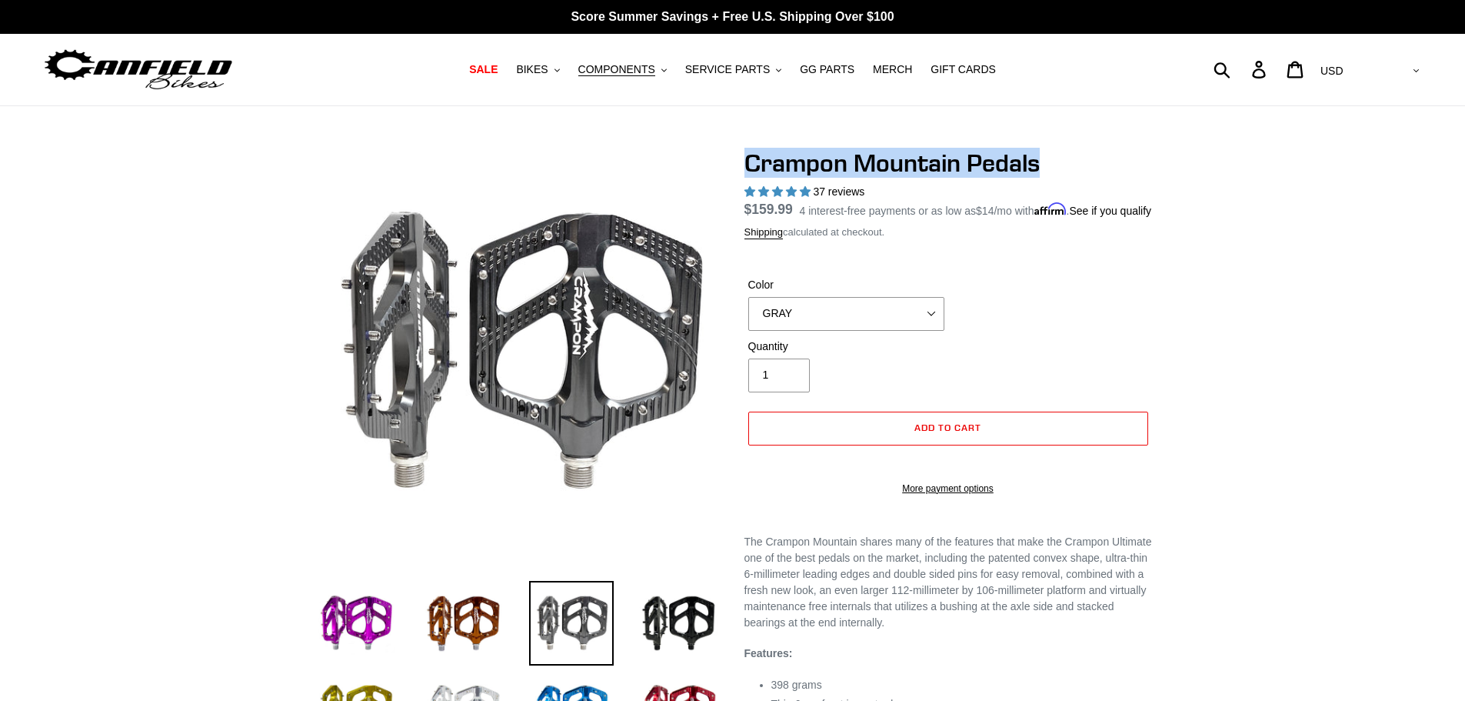
drag, startPoint x: 1048, startPoint y: 160, endPoint x: 730, endPoint y: 152, distance: 318.5
click at [730, 152] on div "Crampon Mountain Pedals 37 reviews Regular price $159.99 Sale price $159.99 On …" at bounding box center [936, 549] width 431 height 803
click at [804, 331] on select "GRAY BLACK STEALTH - Sold out POLISHED RED BLUE BAJA GOLD ORANGE PNW GREEN GOLD…" at bounding box center [846, 314] width 196 height 34
click at [748, 315] on select "GRAY BLACK STEALTH - Sold out POLISHED RED BLUE BAJA GOLD ORANGE PNW GREEN GOLD…" at bounding box center [846, 314] width 196 height 34
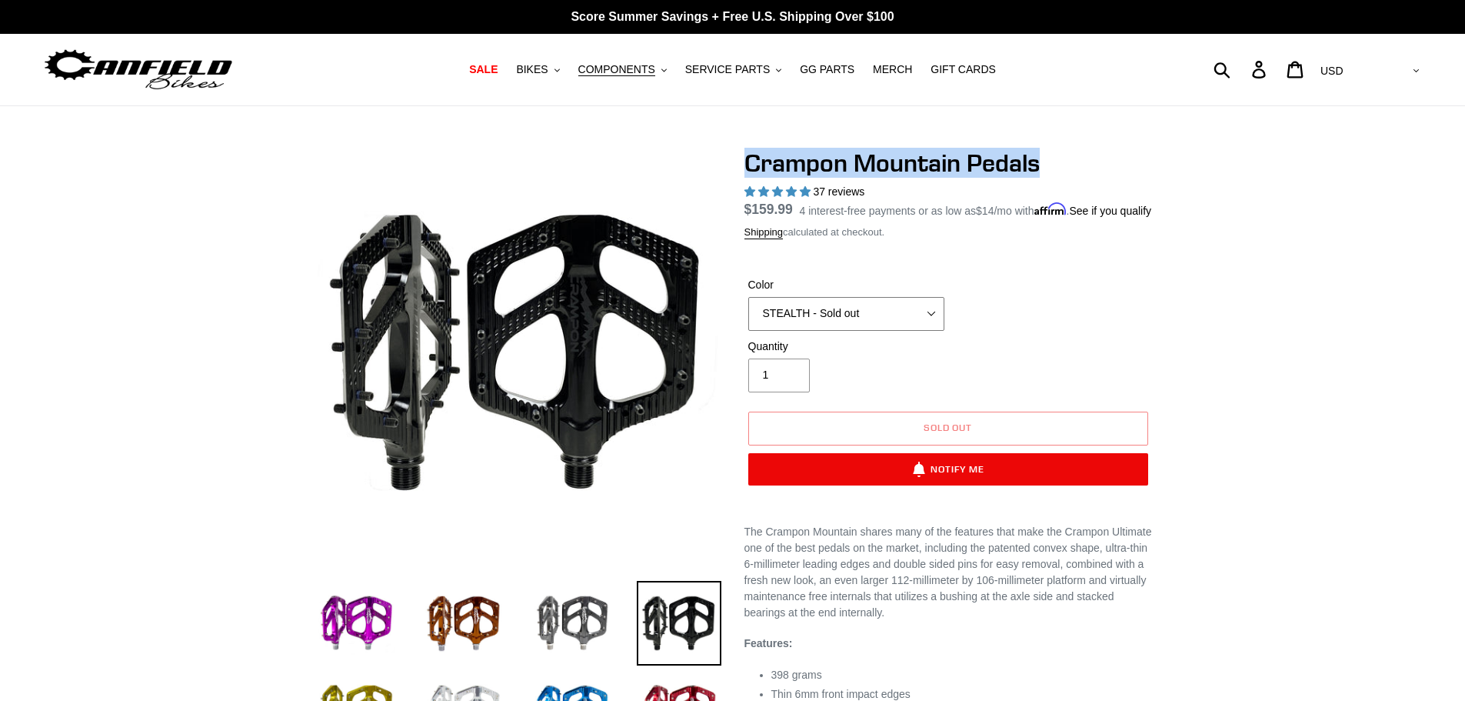
click at [841, 331] on select "GRAY BLACK STEALTH - Sold out POLISHED RED BLUE BAJA GOLD ORANGE PNW GREEN GOLD…" at bounding box center [846, 314] width 196 height 34
click at [748, 315] on select "GRAY BLACK STEALTH - Sold out POLISHED RED BLUE BAJA GOLD ORANGE PNW GREEN GOLD…" at bounding box center [846, 314] width 196 height 34
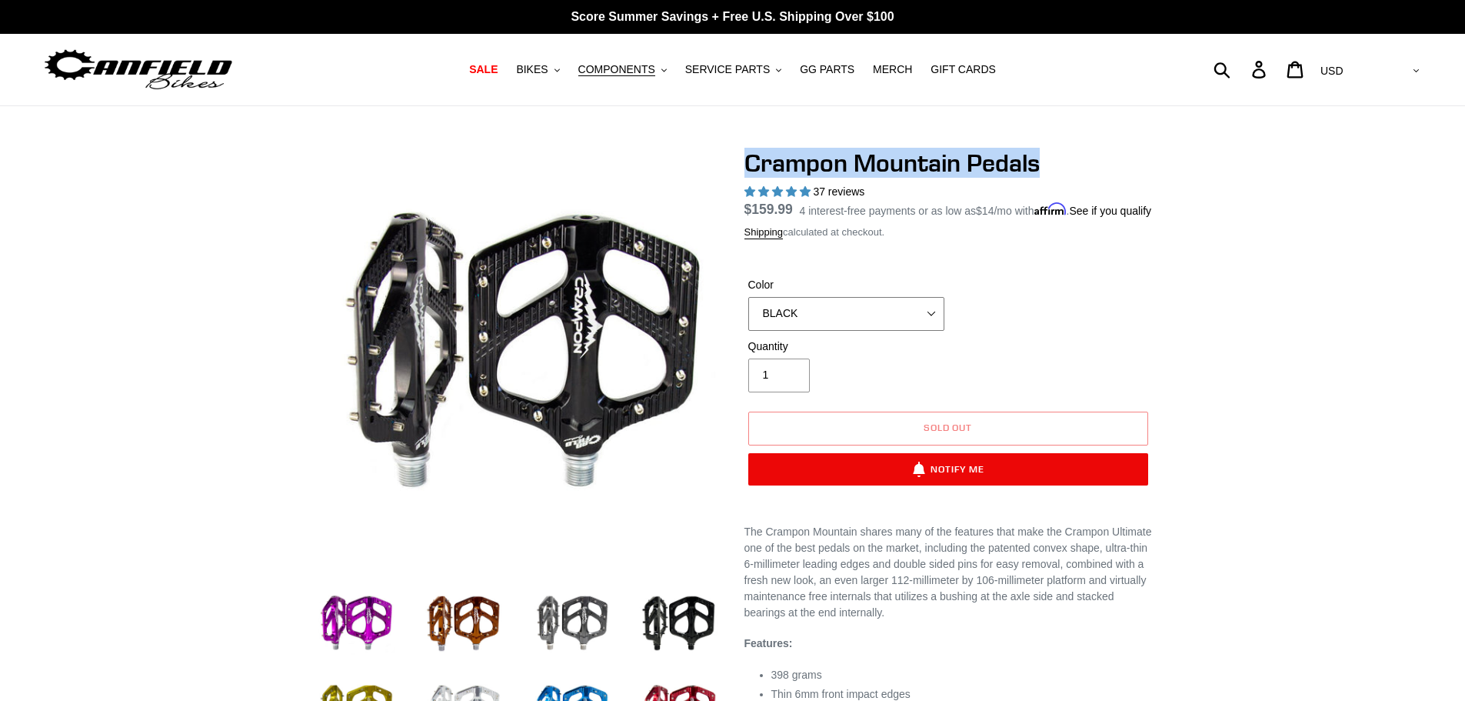
click at [827, 331] on select "GRAY BLACK STEALTH - Sold out POLISHED RED BLUE BAJA GOLD ORANGE PNW GREEN GOLD…" at bounding box center [846, 314] width 196 height 34
click at [748, 315] on select "GRAY BLACK STEALTH - Sold out POLISHED RED BLUE BAJA GOLD ORANGE PNW GREEN GOLD…" at bounding box center [846, 314] width 196 height 34
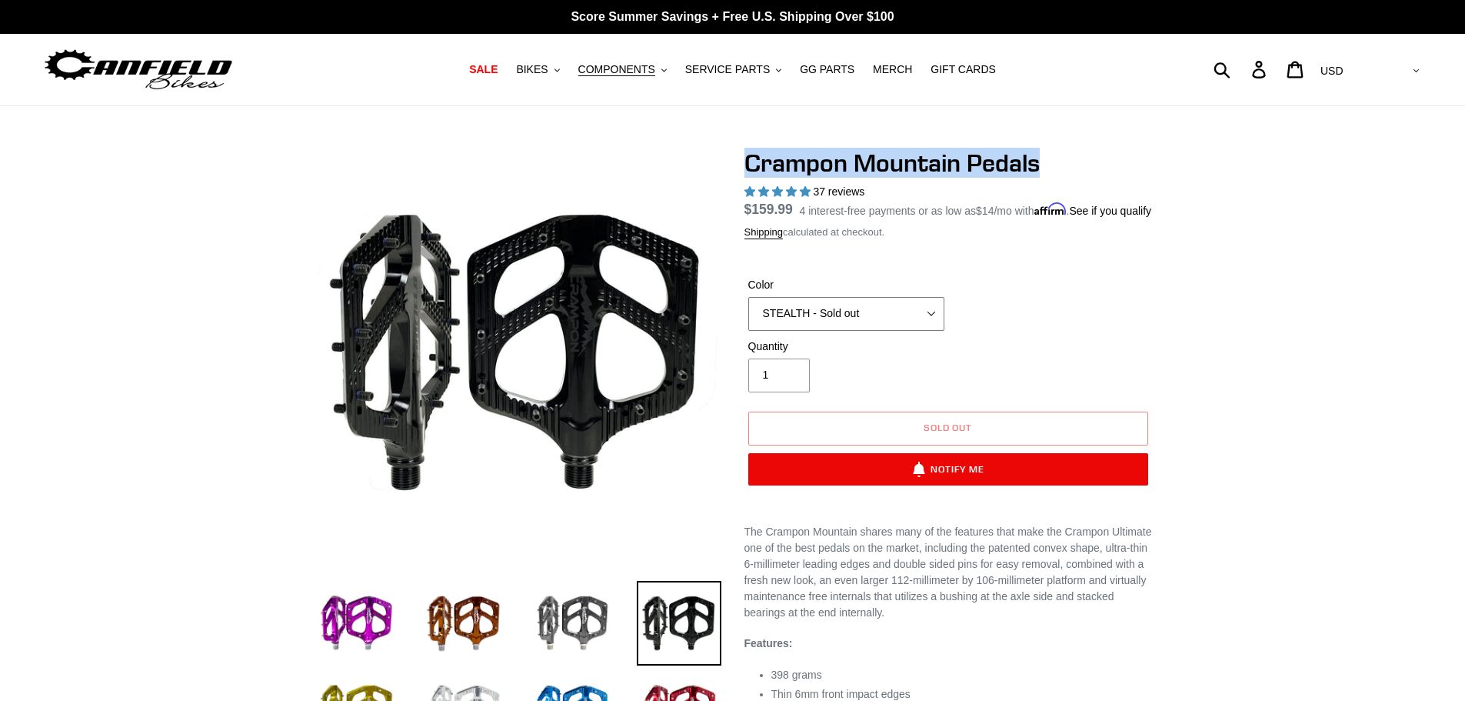
click at [828, 331] on select "GRAY BLACK STEALTH - Sold out POLISHED RED BLUE BAJA GOLD ORANGE PNW GREEN GOLD…" at bounding box center [846, 314] width 196 height 34
click at [748, 315] on select "GRAY BLACK STEALTH - Sold out POLISHED RED BLUE BAJA GOLD ORANGE PNW GREEN GOLD…" at bounding box center [846, 314] width 196 height 34
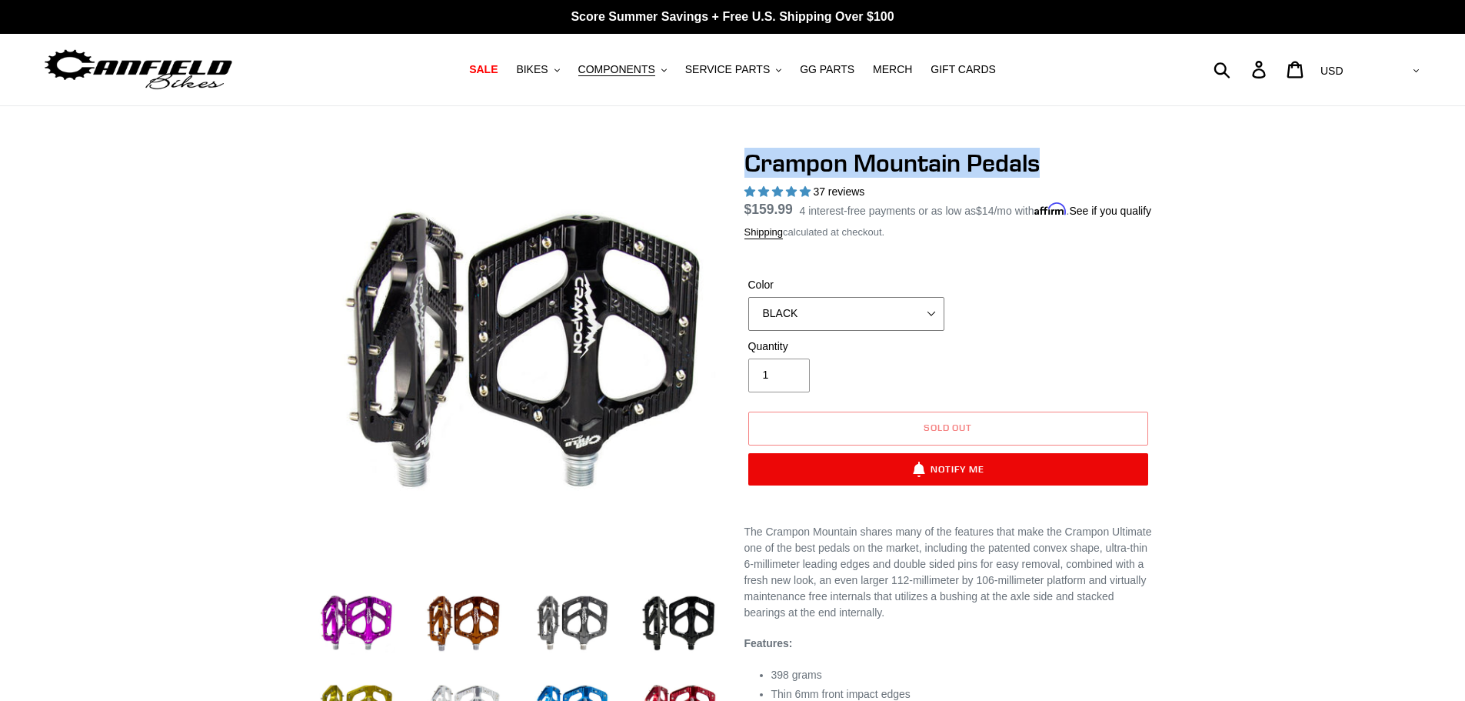
click at [790, 331] on select "GRAY BLACK STEALTH - Sold out POLISHED RED BLUE BAJA GOLD ORANGE PNW GREEN GOLD…" at bounding box center [846, 314] width 196 height 34
click at [748, 315] on select "GRAY BLACK STEALTH - Sold out POLISHED RED BLUE BAJA GOLD ORANGE PNW GREEN GOLD…" at bounding box center [846, 314] width 196 height 34
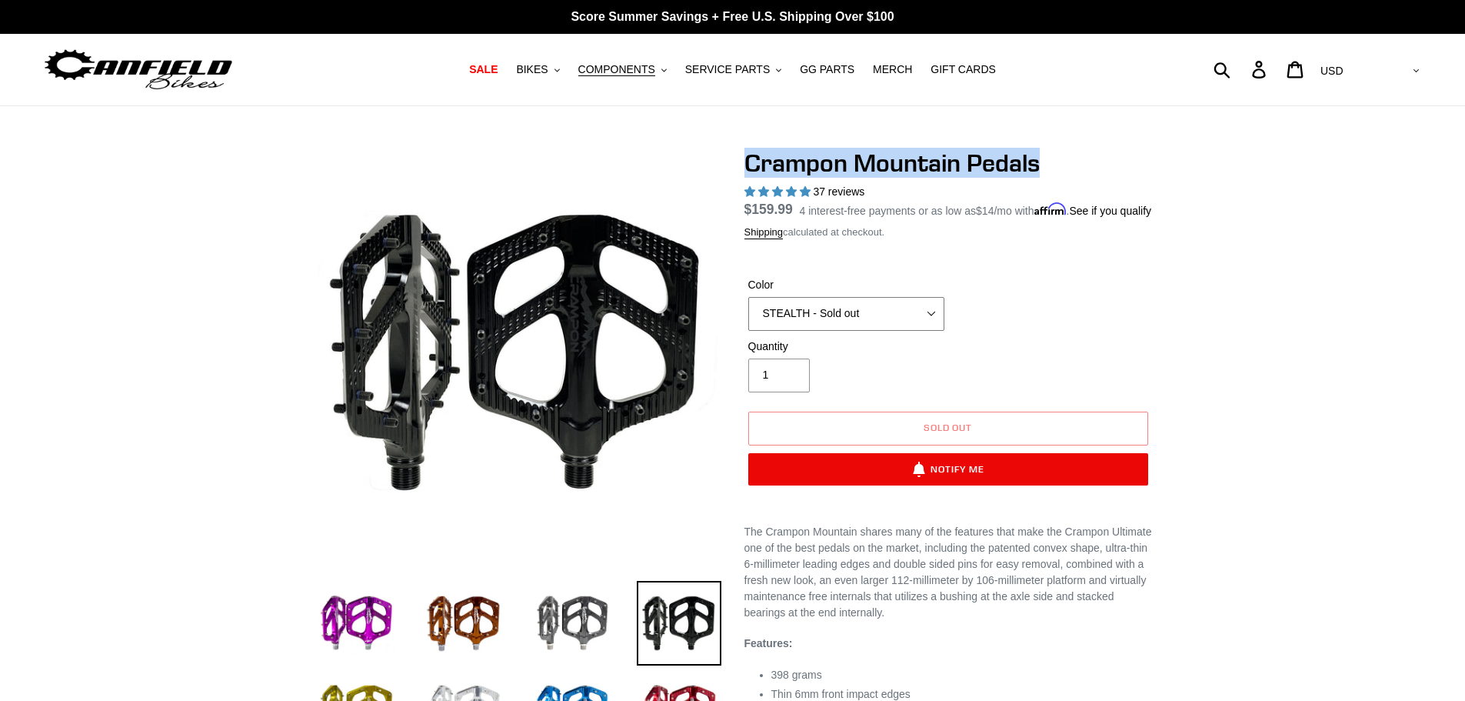
click at [815, 331] on select "GRAY BLACK STEALTH - Sold out POLISHED RED BLUE BAJA GOLD ORANGE PNW GREEN GOLD…" at bounding box center [846, 314] width 196 height 34
select select "BLACK"
click at [748, 315] on select "GRAY BLACK STEALTH - Sold out POLISHED RED BLUE BAJA GOLD ORANGE PNW GREEN GOLD…" at bounding box center [846, 314] width 196 height 34
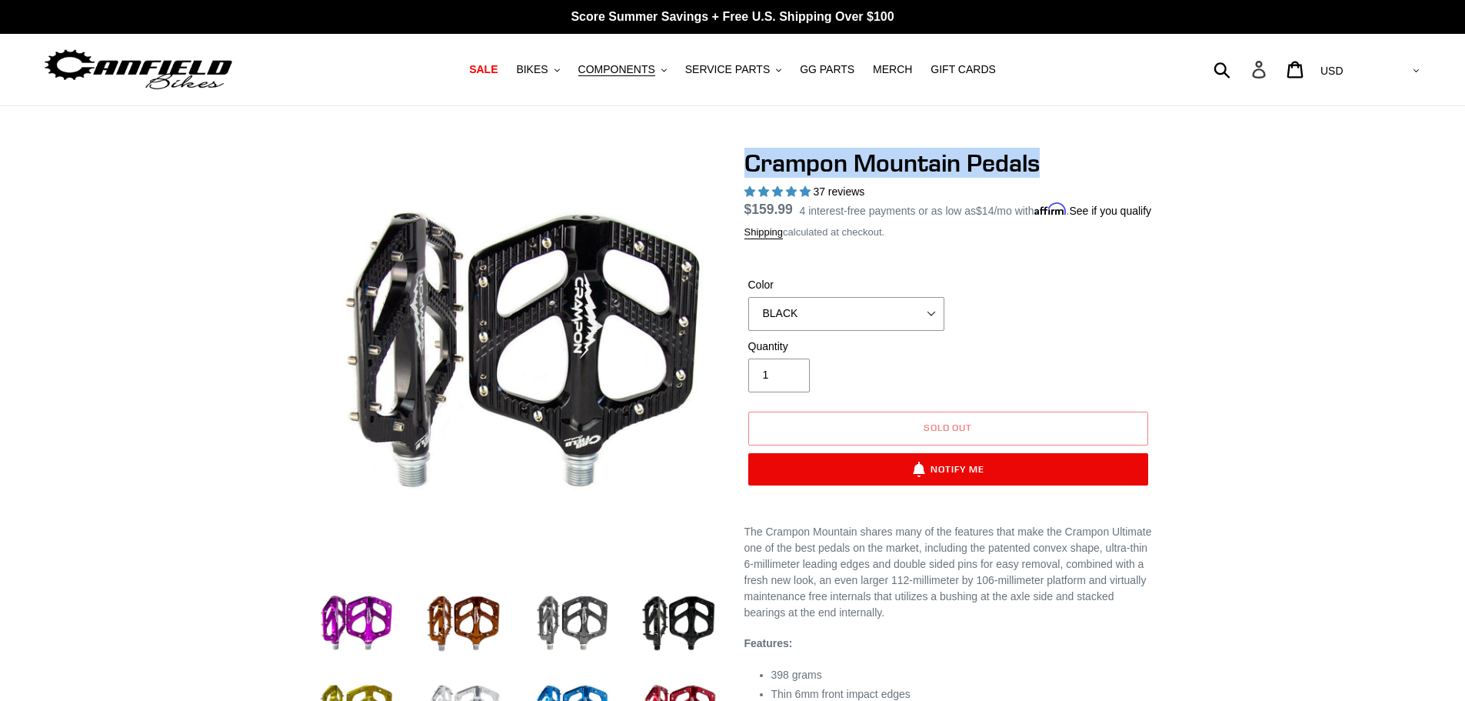
click at [1265, 73] on icon at bounding box center [1258, 70] width 13 height 18
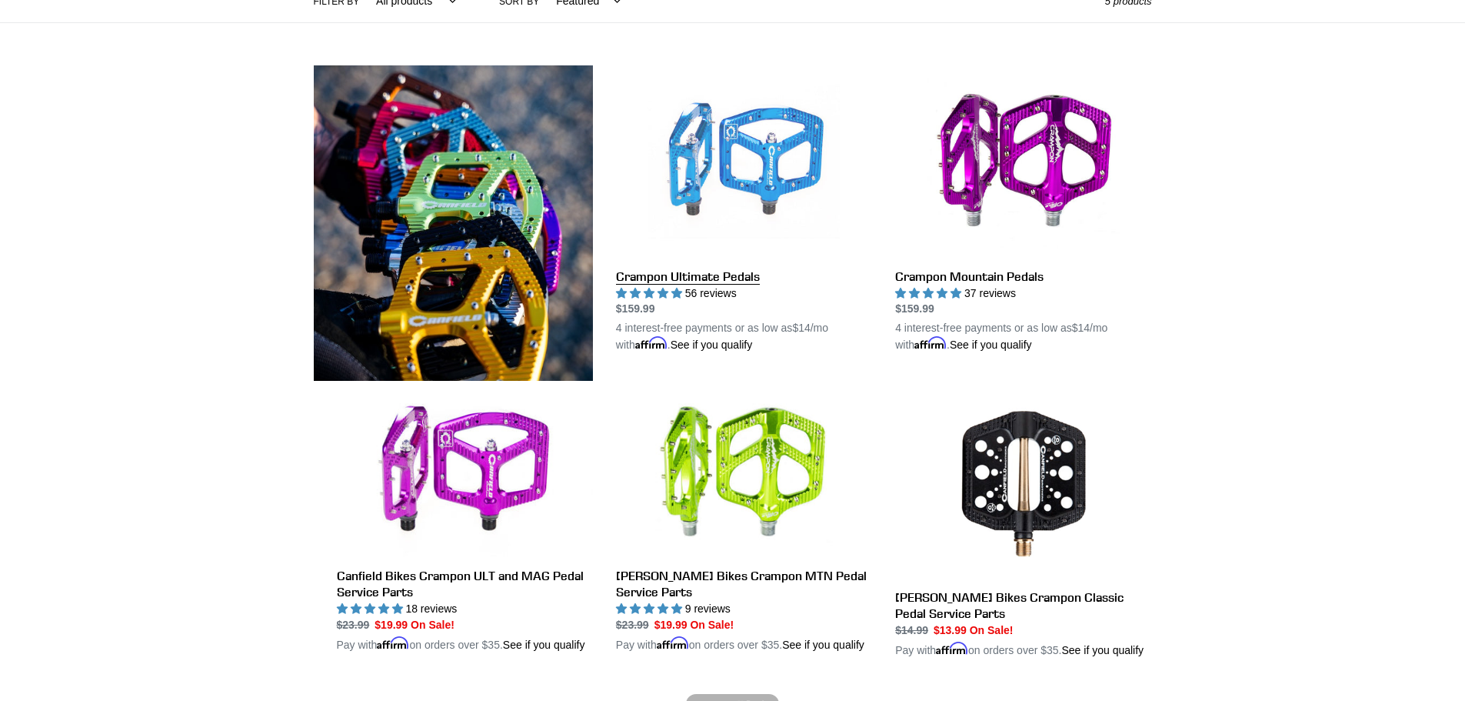
click at [791, 204] on link "Crampon Ultimate Pedals" at bounding box center [744, 209] width 256 height 288
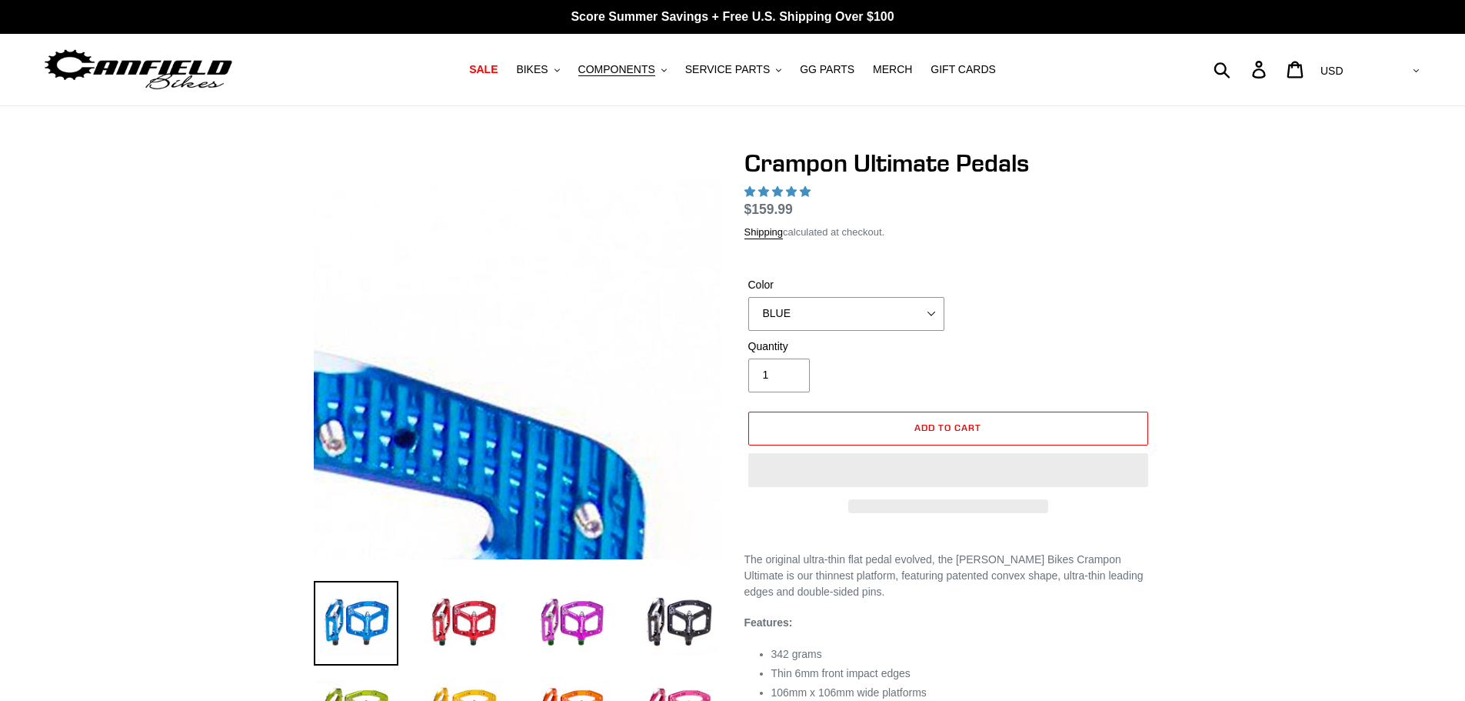
select select "highest-rating"
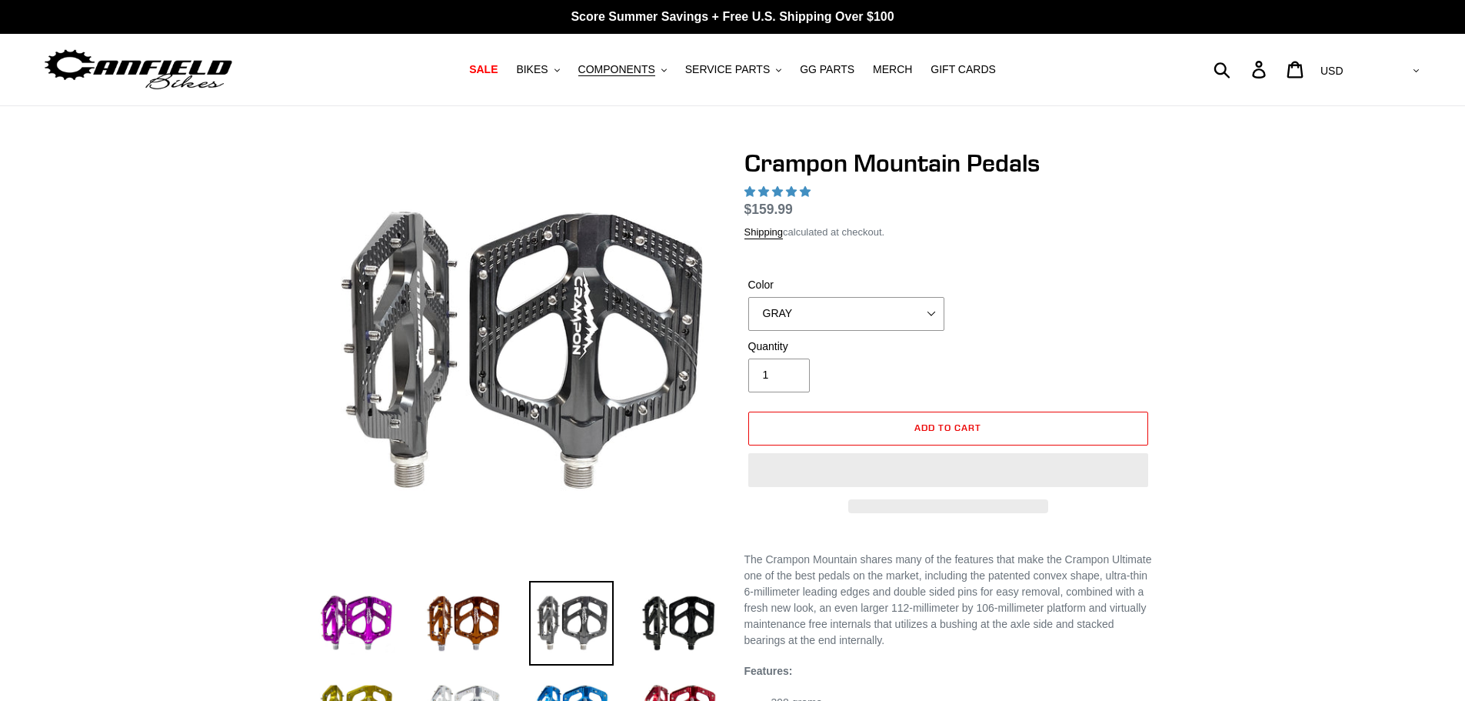
select select "highest-rating"
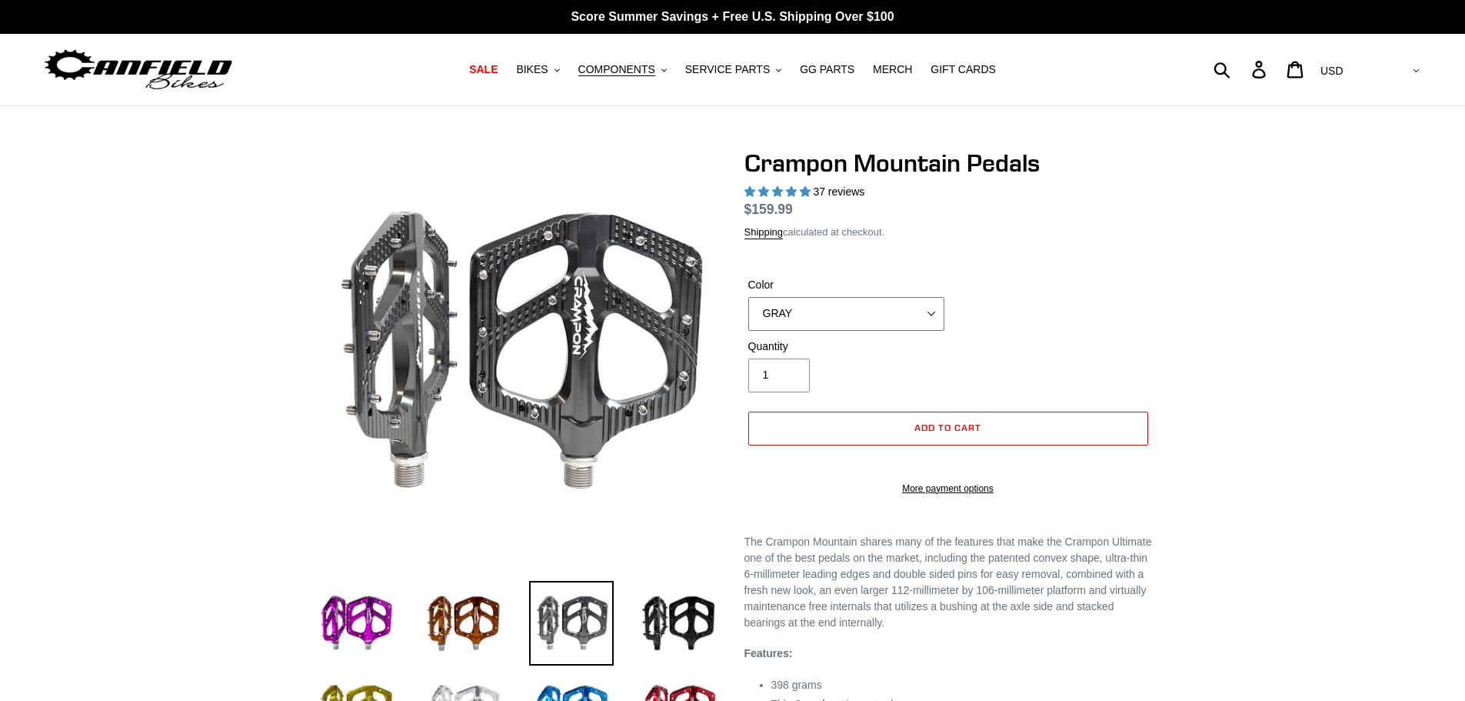
click at [789, 311] on select "GRAY BLACK STEALTH - Sold out POLISHED RED BLUE BAJA GOLD ORANGE PNW GREEN GOLD…" at bounding box center [846, 314] width 196 height 34
select select "BLACK"
click at [748, 315] on select "GRAY BLACK STEALTH - Sold out POLISHED RED BLUE BAJA GOLD ORANGE PNW GREEN GOLD…" at bounding box center [846, 314] width 196 height 34
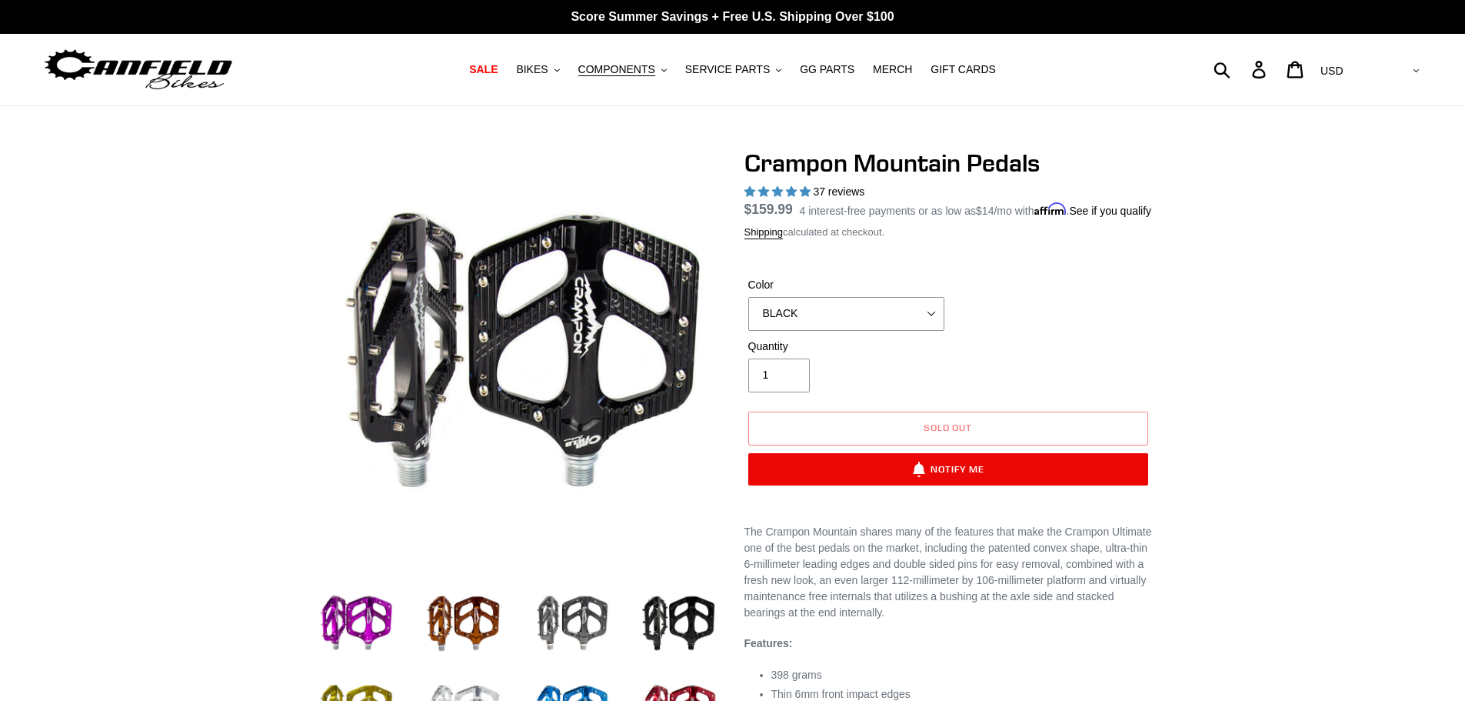
click at [1249, 309] on div at bounding box center [732, 544] width 1465 height 793
